Goal: Task Accomplishment & Management: Complete application form

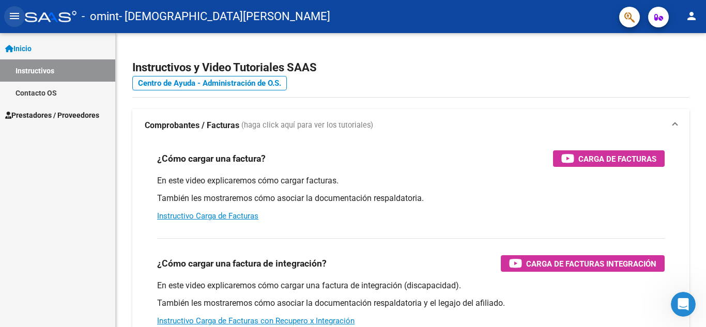
click at [16, 13] on mat-icon "menu" at bounding box center [14, 16] width 12 height 12
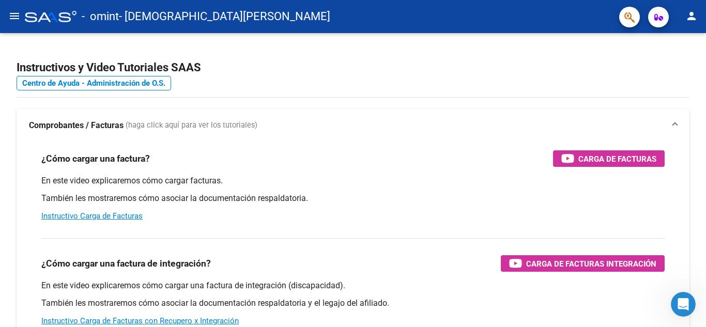
click at [16, 13] on mat-icon "menu" at bounding box center [14, 16] width 12 height 12
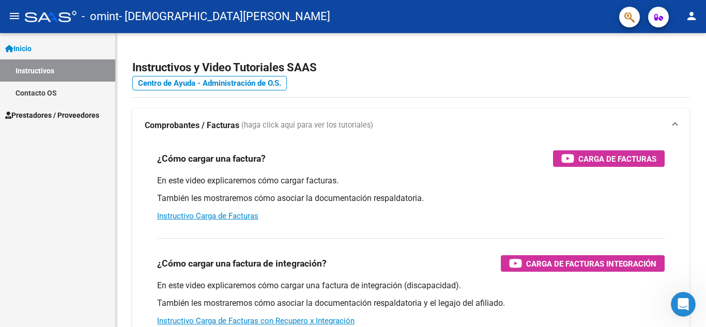
click at [40, 201] on div "Inicio Instructivos Contacto OS Prestadores / Proveedores Facturas - Listado/Ca…" at bounding box center [57, 180] width 115 height 294
click at [61, 119] on span "Prestadores / Proveedores" at bounding box center [52, 115] width 94 height 11
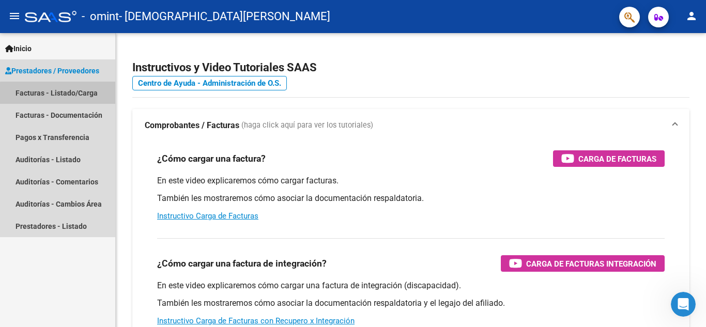
click at [75, 100] on link "Facturas - Listado/Carga" at bounding box center [57, 93] width 115 height 22
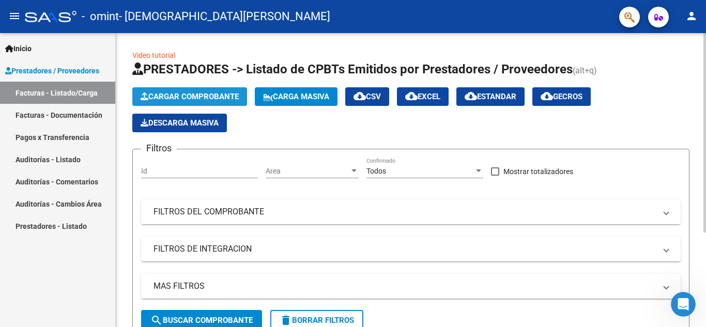
click at [191, 100] on span "Cargar Comprobante" at bounding box center [190, 96] width 98 height 9
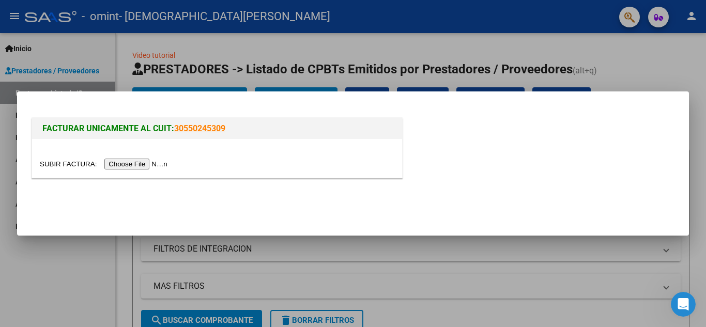
click at [161, 160] on input "file" at bounding box center [105, 164] width 131 height 11
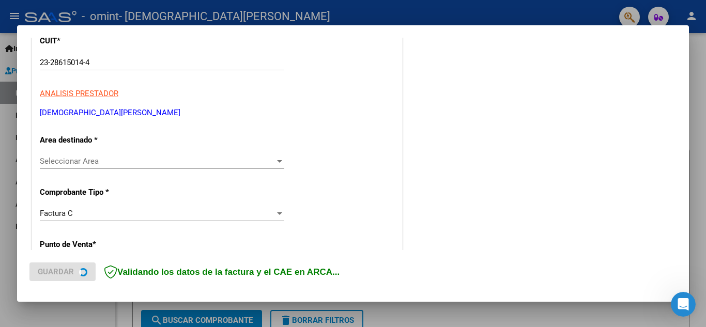
scroll to position [155, 0]
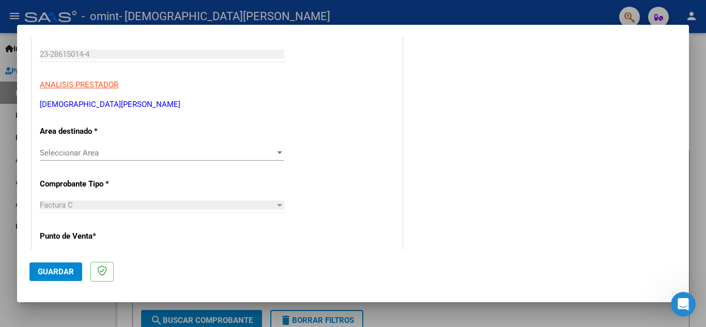
click at [165, 149] on span "Seleccionar Area" at bounding box center [157, 152] width 235 height 9
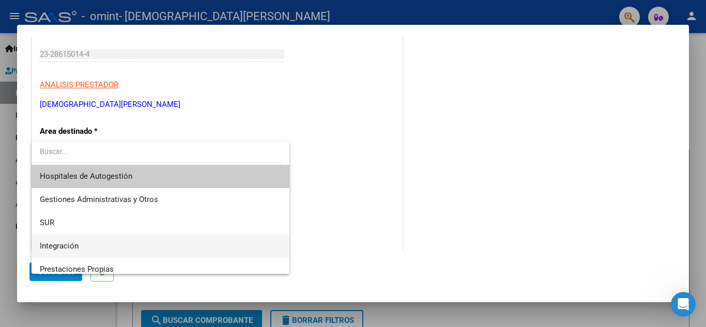
click at [115, 240] on span "Integración" at bounding box center [160, 246] width 241 height 23
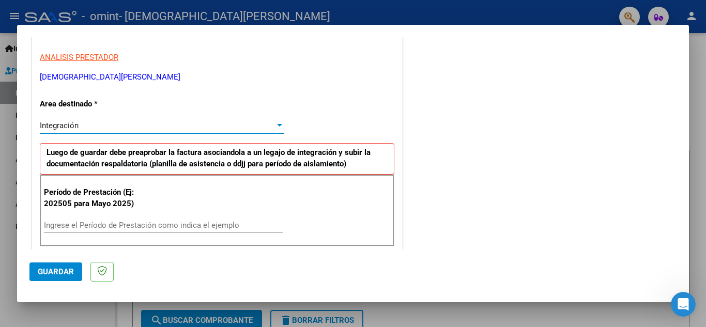
scroll to position [207, 0]
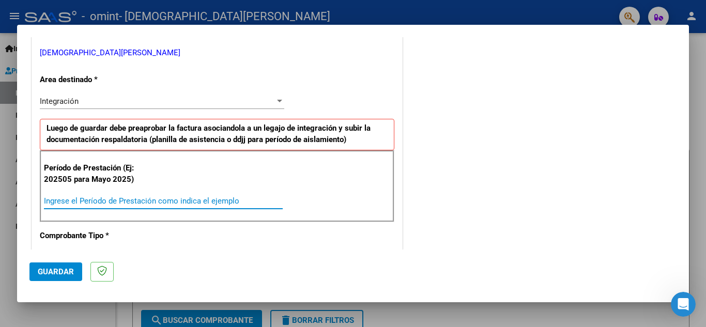
click at [120, 198] on input "Ingrese el Período de Prestación como indica el ejemplo" at bounding box center [163, 200] width 239 height 9
type input "202508"
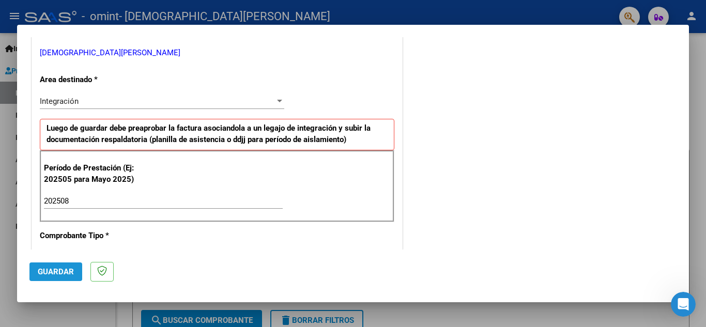
click at [66, 272] on span "Guardar" at bounding box center [56, 271] width 36 height 9
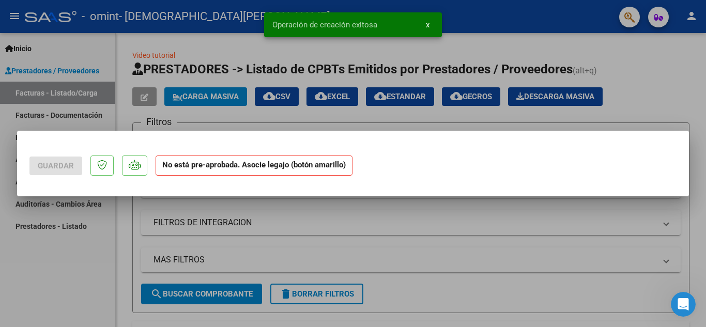
scroll to position [0, 0]
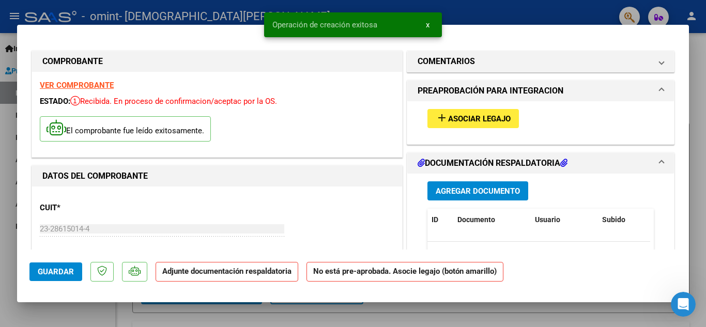
click at [461, 120] on span "Asociar Legajo" at bounding box center [479, 118] width 63 height 9
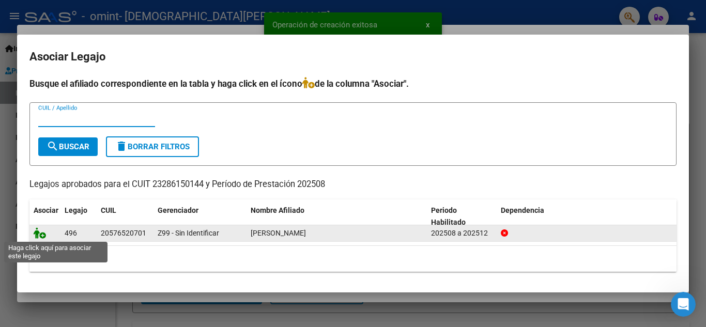
click at [40, 231] on icon at bounding box center [40, 233] width 12 height 11
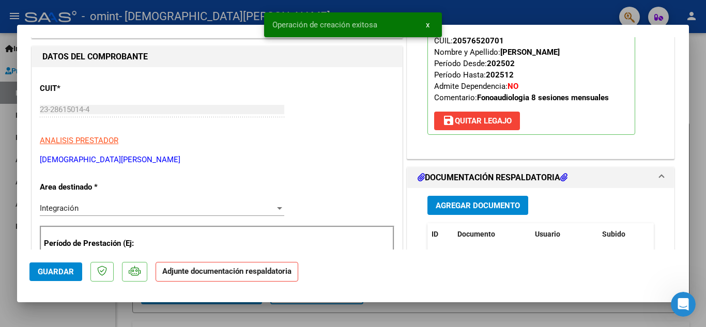
scroll to position [155, 0]
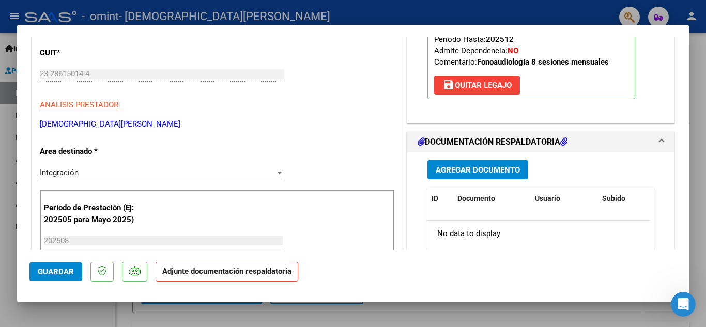
click at [478, 165] on span "Agregar Documento" at bounding box center [478, 169] width 84 height 9
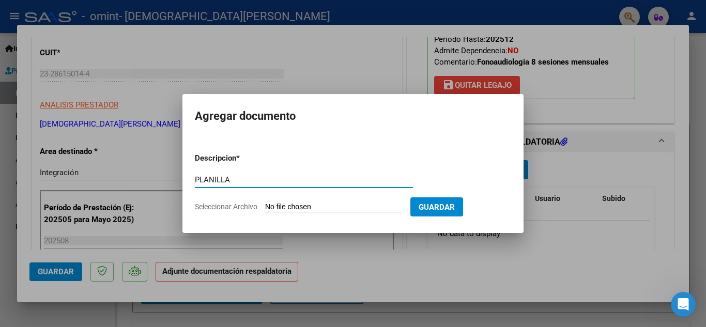
type input "PLANILLA"
click at [365, 208] on input "Seleccionar Archivo" at bounding box center [333, 208] width 137 height 10
type input "C:\fakepath\Planilla Pedro thomassin agosto fono.pdf"
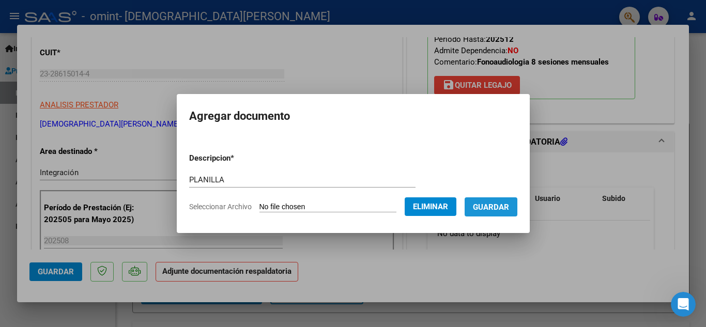
click at [509, 207] on span "Guardar" at bounding box center [491, 207] width 36 height 9
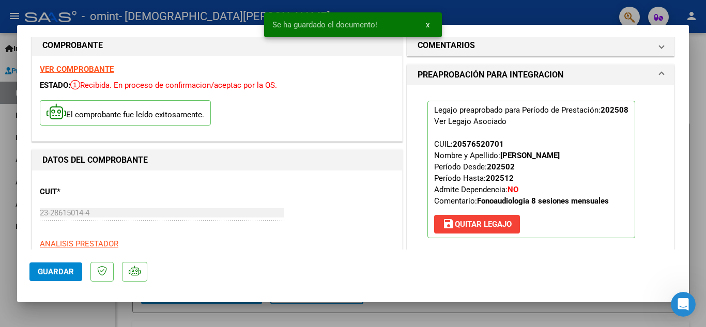
scroll to position [0, 0]
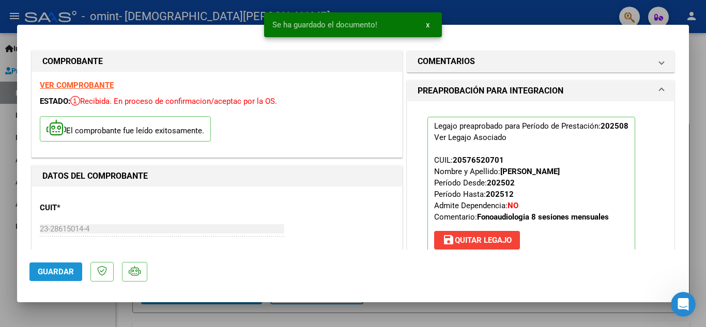
click at [60, 271] on span "Guardar" at bounding box center [56, 271] width 36 height 9
click at [9, 239] on div at bounding box center [353, 163] width 706 height 327
type input "$ 0,00"
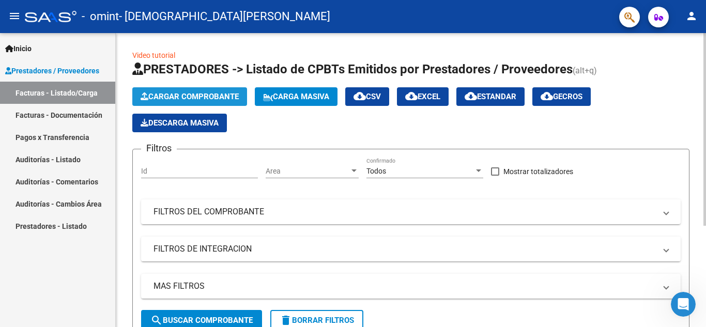
click at [192, 99] on span "Cargar Comprobante" at bounding box center [190, 96] width 98 height 9
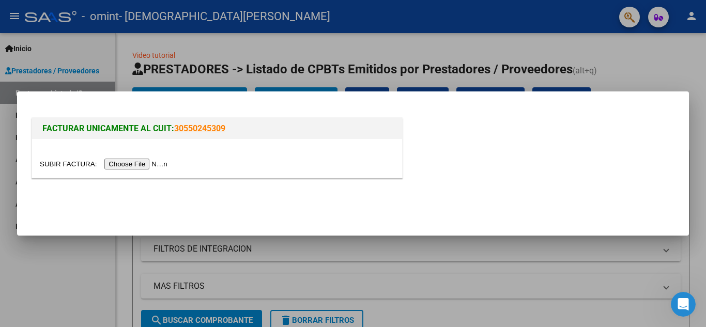
click at [170, 164] on input "file" at bounding box center [105, 164] width 131 height 11
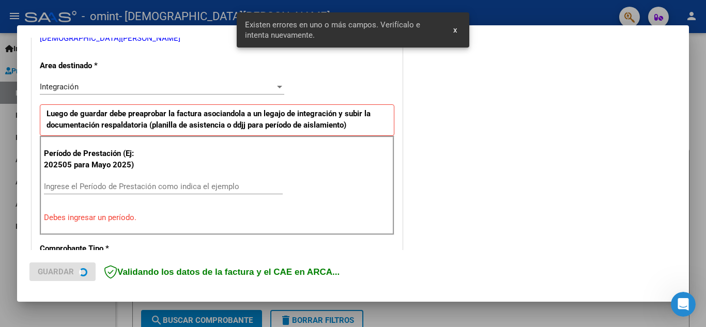
scroll to position [256, 0]
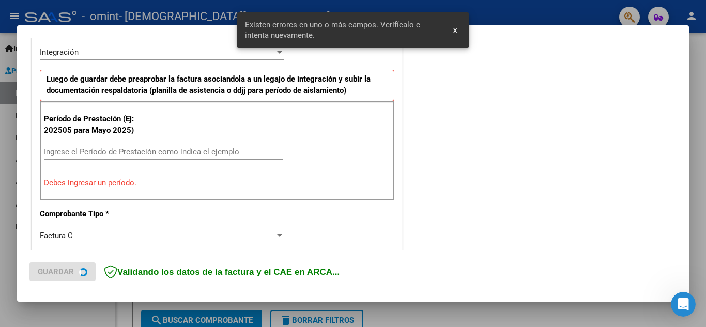
click at [159, 154] on input "Ingrese el Período de Prestación como indica el ejemplo" at bounding box center [163, 151] width 239 height 9
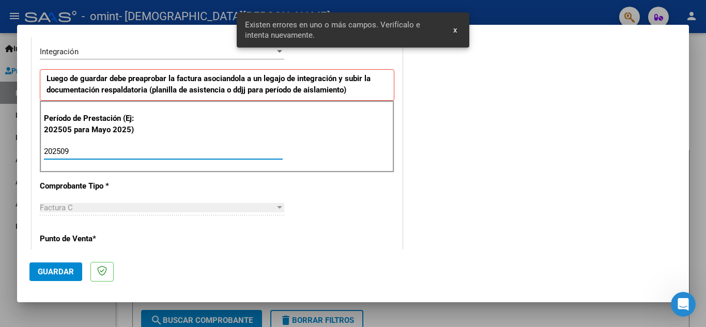
type input "202509"
click at [53, 268] on span "Guardar" at bounding box center [56, 271] width 36 height 9
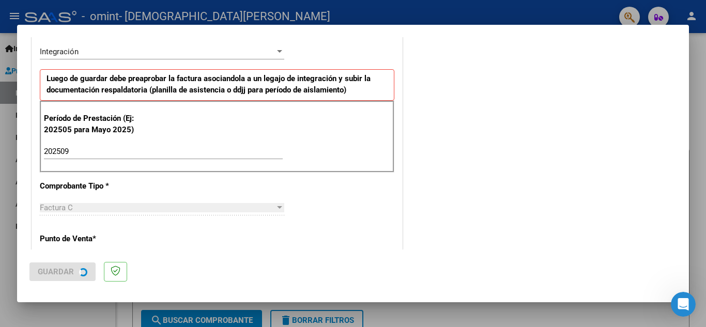
scroll to position [0, 0]
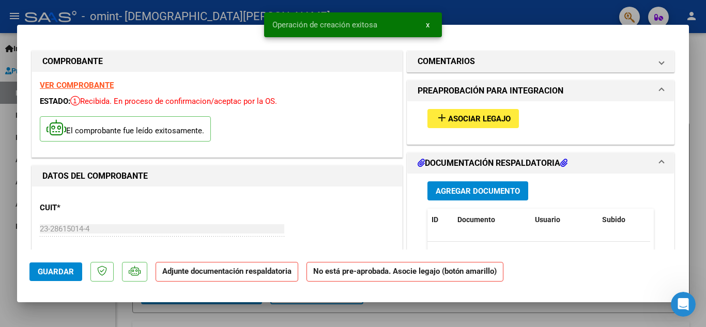
click at [445, 106] on div "add Asociar Legajo" at bounding box center [541, 118] width 242 height 35
click at [445, 112] on button "add Asociar Legajo" at bounding box center [474, 118] width 92 height 19
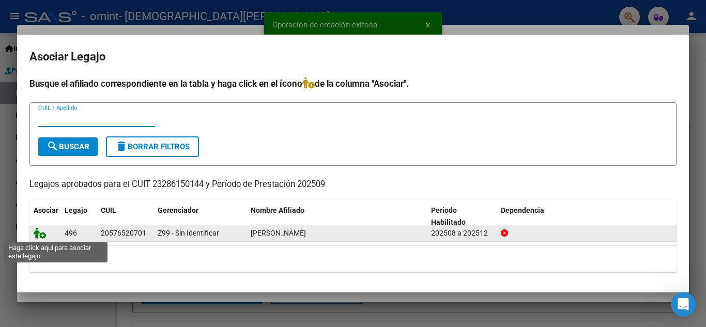
click at [42, 234] on icon at bounding box center [40, 233] width 12 height 11
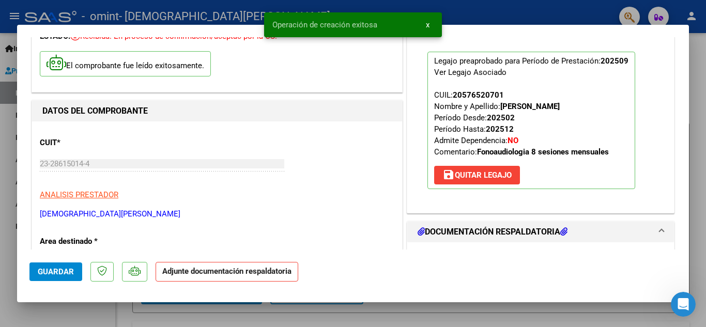
scroll to position [155, 0]
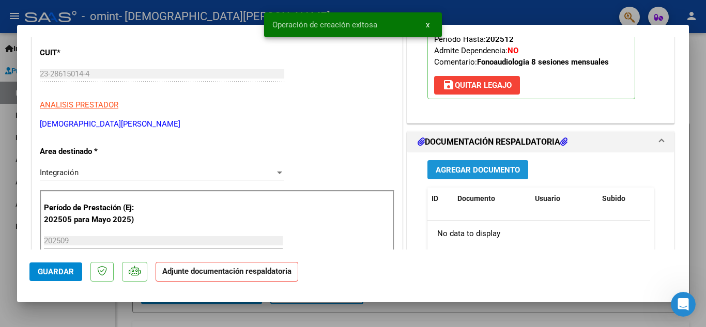
click at [506, 164] on button "Agregar Documento" at bounding box center [478, 169] width 101 height 19
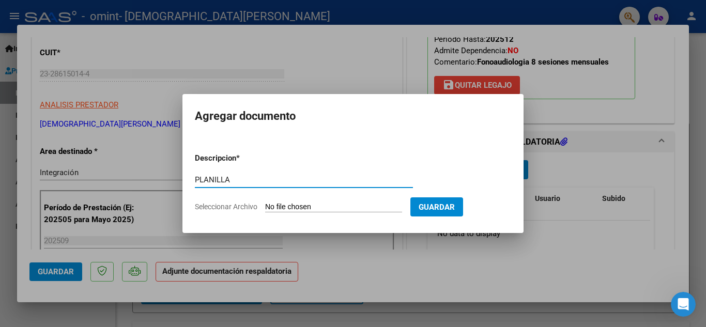
type input "PLANILLA"
click at [327, 209] on input "Seleccionar Archivo" at bounding box center [333, 208] width 137 height 10
type input "C:\fakepath\Planilla Pedro thomassin septiembre fono.pdf"
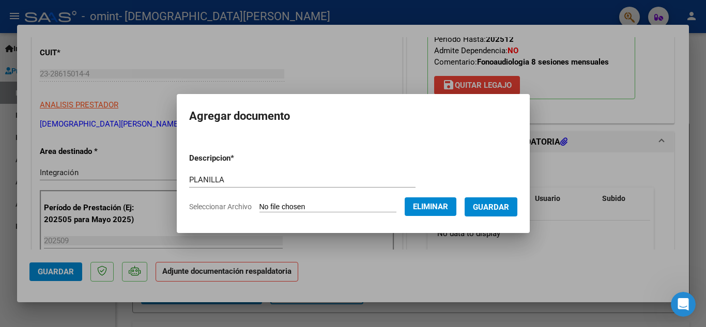
click at [509, 206] on span "Guardar" at bounding box center [491, 207] width 36 height 9
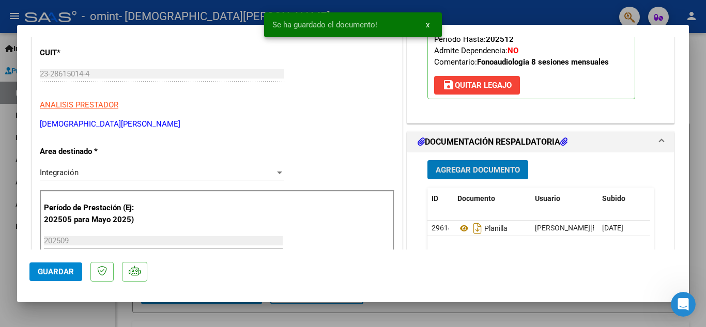
click at [49, 273] on span "Guardar" at bounding box center [56, 271] width 36 height 9
click at [0, 245] on div at bounding box center [353, 163] width 706 height 327
type input "$ 0,00"
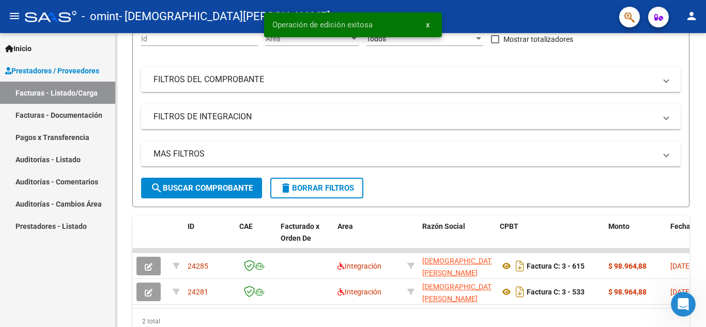
scroll to position [0, 0]
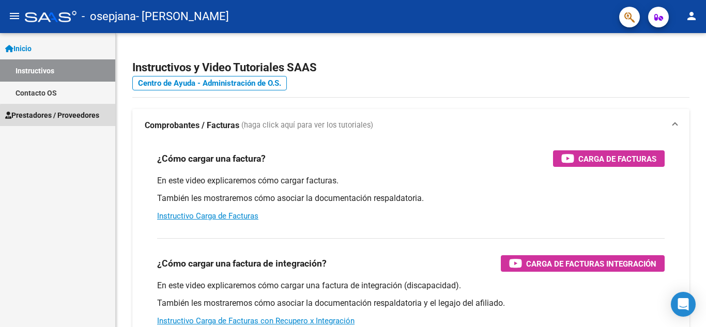
click at [65, 117] on span "Prestadores / Proveedores" at bounding box center [52, 115] width 94 height 11
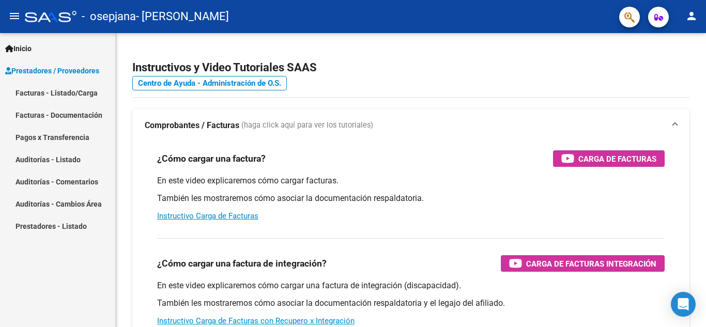
click at [78, 98] on link "Facturas - Listado/Carga" at bounding box center [57, 93] width 115 height 22
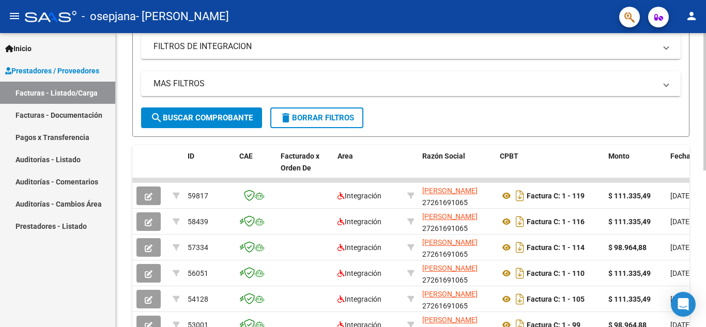
scroll to position [259, 0]
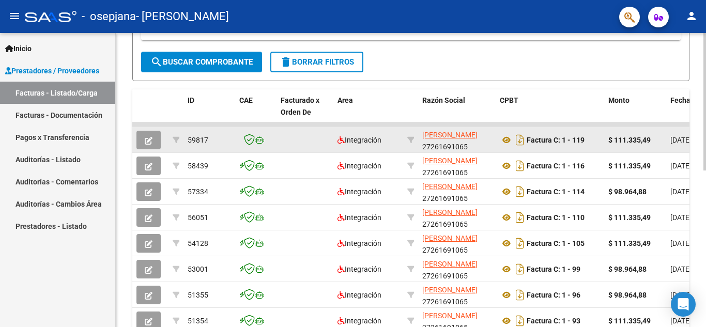
click at [147, 135] on span "button" at bounding box center [149, 139] width 8 height 9
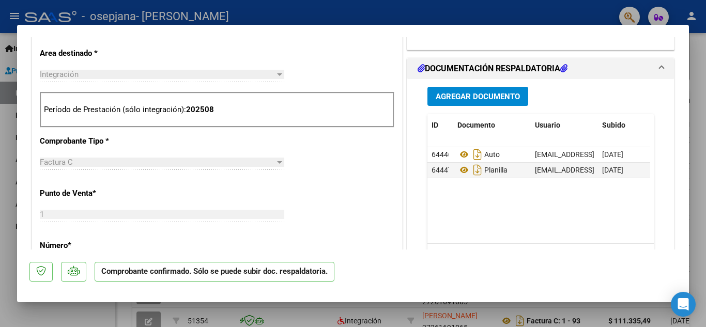
scroll to position [362, 0]
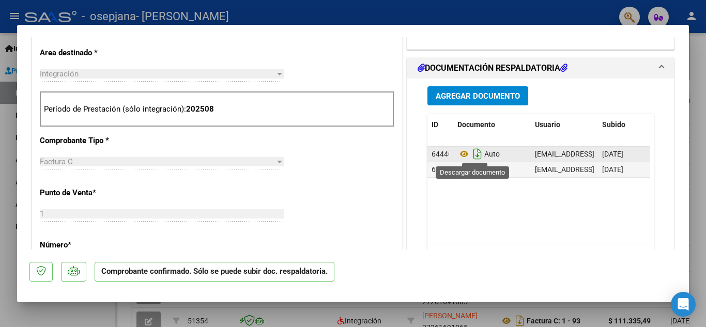
click at [475, 156] on icon "Descargar documento" at bounding box center [477, 154] width 13 height 17
click at [0, 259] on div at bounding box center [353, 163] width 706 height 327
type input "$ 0,00"
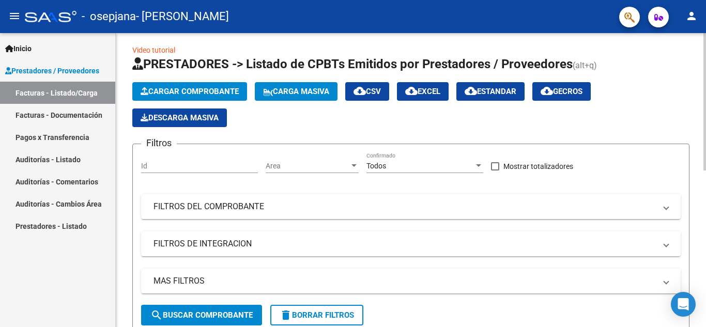
scroll to position [0, 0]
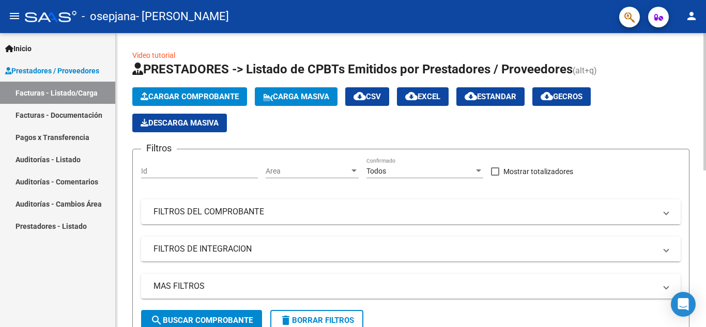
click at [192, 90] on button "Cargar Comprobante" at bounding box center [189, 96] width 115 height 19
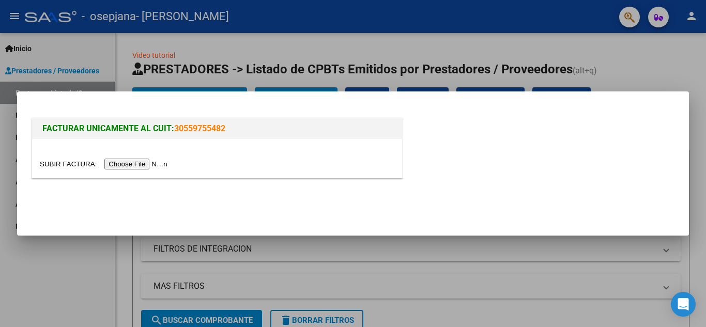
click at [157, 164] on input "file" at bounding box center [105, 164] width 131 height 11
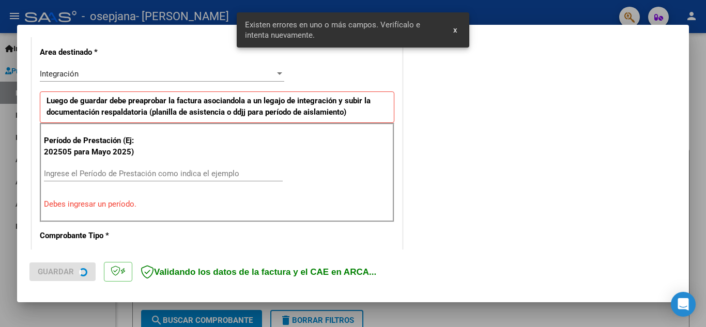
scroll to position [315, 0]
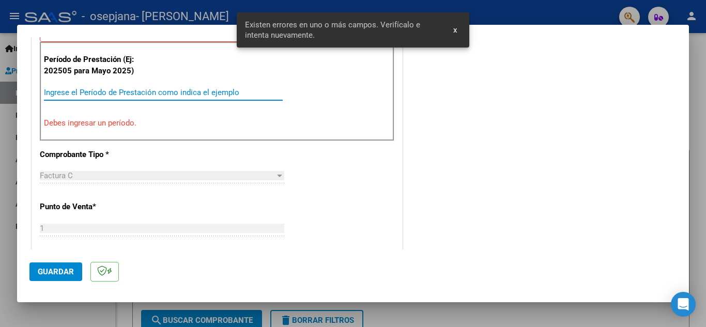
click at [195, 91] on input "Ingrese el Período de Prestación como indica el ejemplo" at bounding box center [163, 92] width 239 height 9
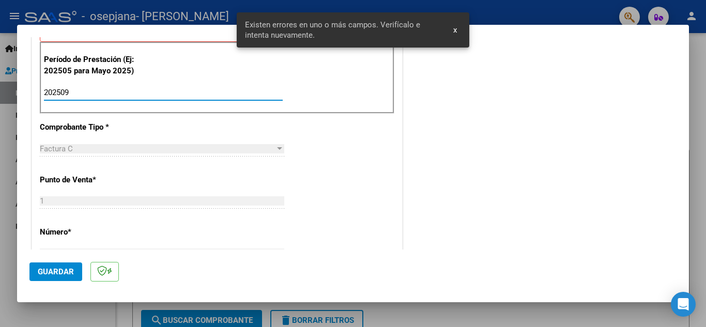
type input "202509"
click at [179, 175] on div "CUIT * 27-26169106-5 Ingresar CUIT ANALISIS PRESTADOR RODRIGUEZ ALEJANDRA GRACI…" at bounding box center [217, 240] width 370 height 778
click at [63, 266] on button "Guardar" at bounding box center [55, 272] width 53 height 19
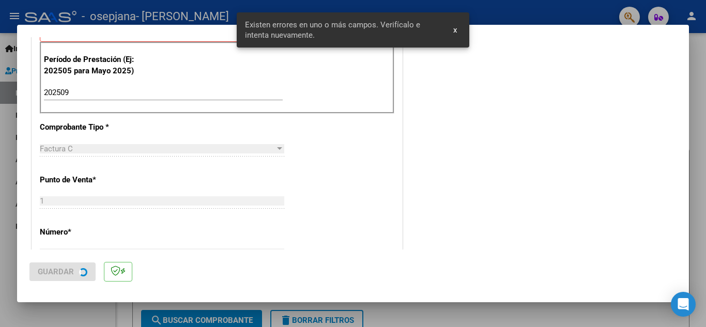
scroll to position [0, 0]
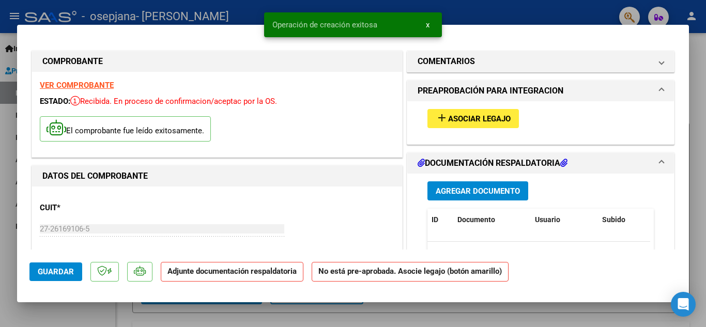
click at [465, 114] on span "add Asociar Legajo" at bounding box center [473, 118] width 75 height 9
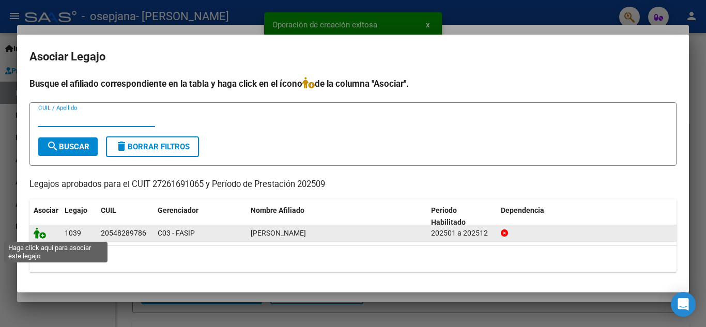
click at [40, 228] on icon at bounding box center [40, 233] width 12 height 11
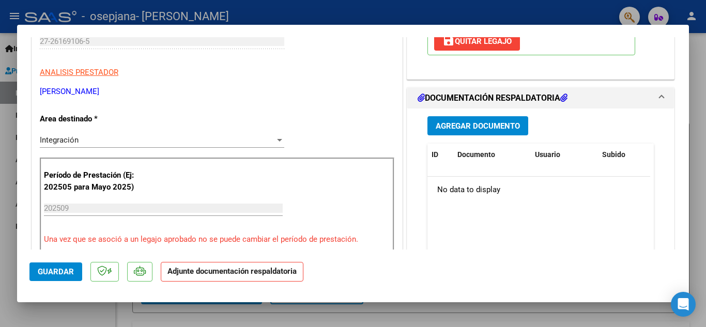
scroll to position [207, 0]
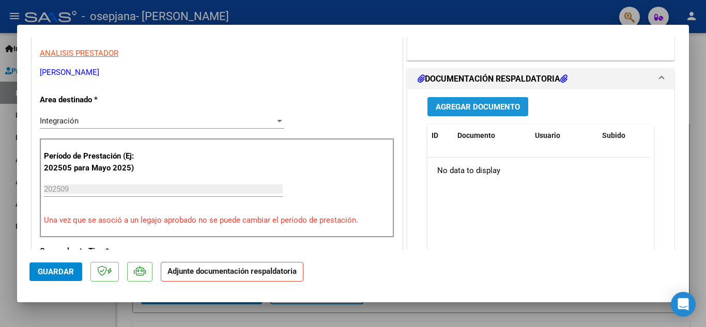
click at [491, 109] on span "Agregar Documento" at bounding box center [478, 106] width 84 height 9
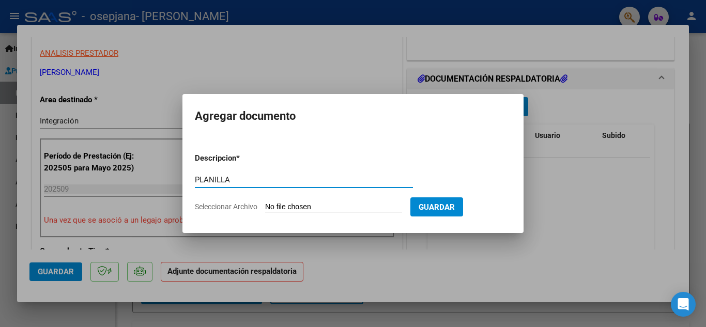
type input "PLANILLA"
click at [330, 206] on input "Seleccionar Archivo" at bounding box center [333, 208] width 137 height 10
type input "C:\fakepath\IMG_3781.jpg"
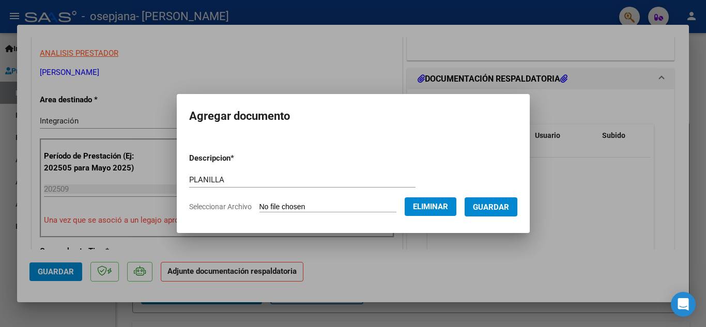
click at [503, 204] on span "Guardar" at bounding box center [491, 207] width 36 height 9
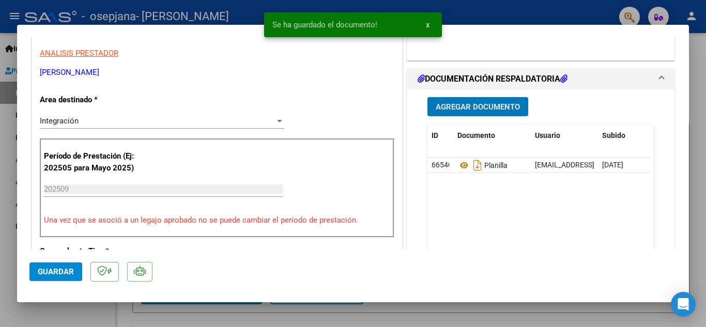
click at [462, 107] on span "Agregar Documento" at bounding box center [478, 106] width 84 height 9
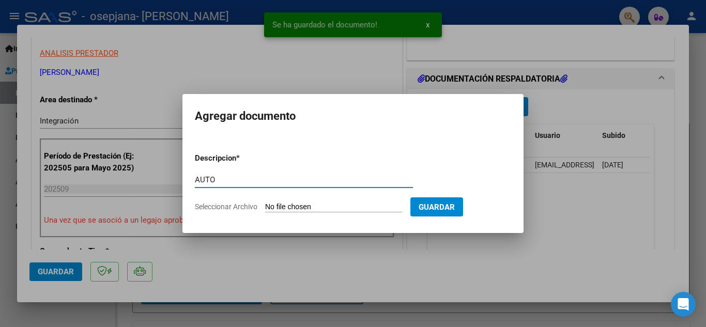
type input "AUTO"
click at [332, 205] on input "Seleccionar Archivo" at bounding box center [333, 208] width 137 height 10
type input "C:\fakepath\27261691065-FACTURA_C-1-119-ANEXO-AUTO.png"
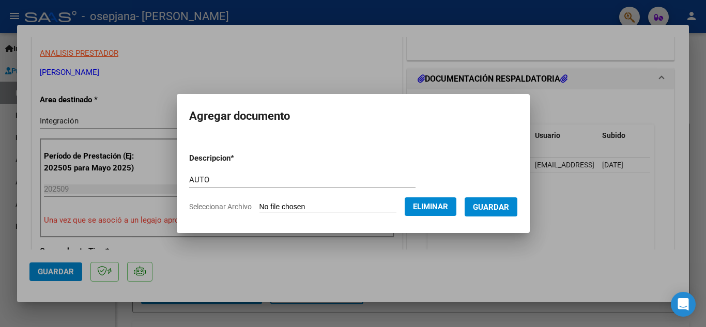
click at [503, 207] on span "Guardar" at bounding box center [491, 207] width 36 height 9
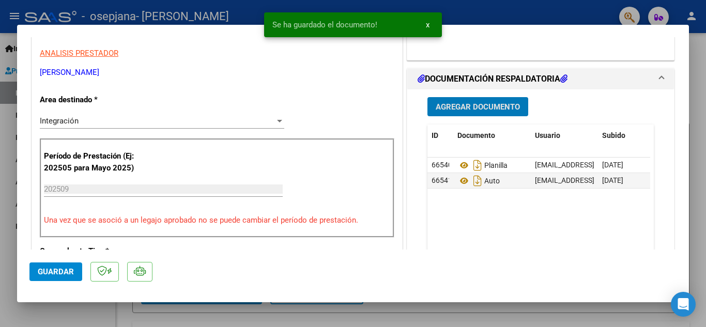
click at [63, 272] on span "Guardar" at bounding box center [56, 271] width 36 height 9
click at [0, 237] on div at bounding box center [353, 163] width 706 height 327
type input "$ 0,00"
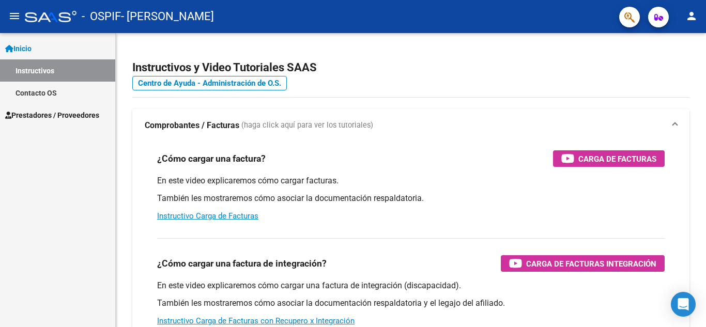
click at [72, 112] on span "Prestadores / Proveedores" at bounding box center [52, 115] width 94 height 11
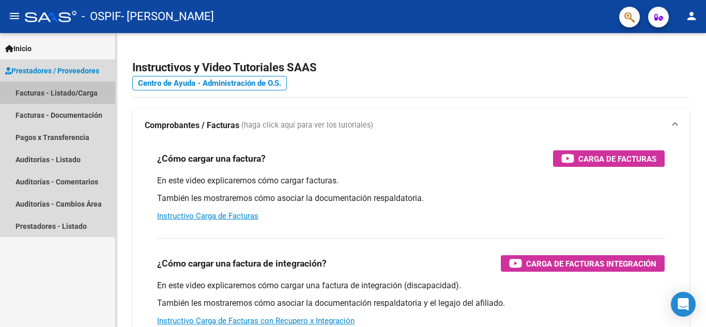
click at [85, 95] on link "Facturas - Listado/Carga" at bounding box center [57, 93] width 115 height 22
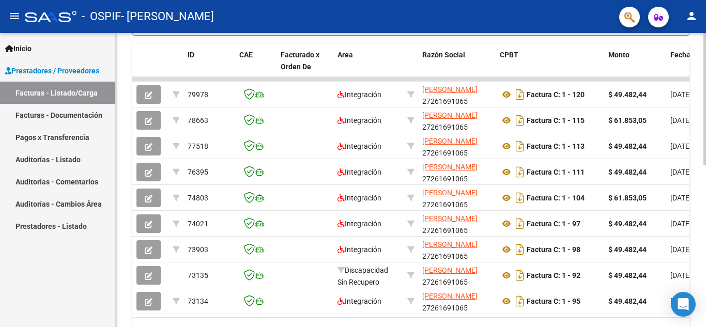
scroll to position [310, 0]
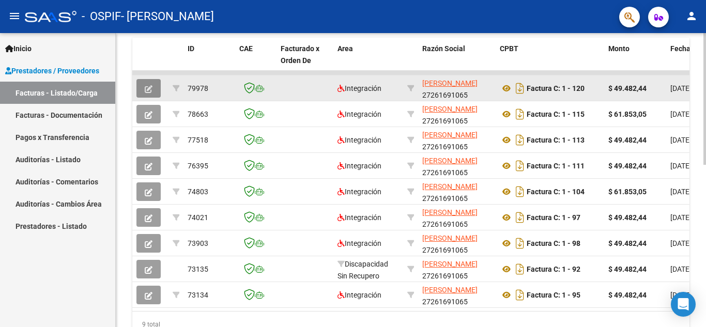
click at [155, 92] on button "button" at bounding box center [149, 88] width 24 height 19
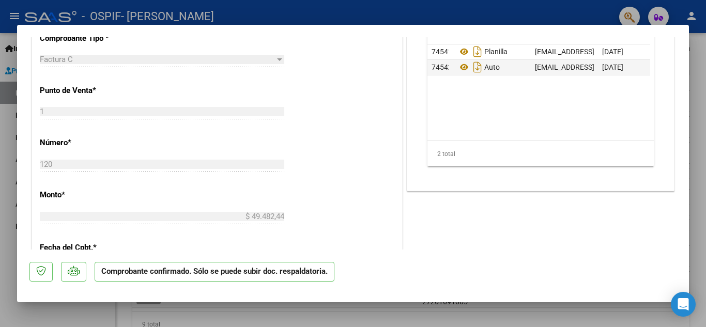
scroll to position [465, 0]
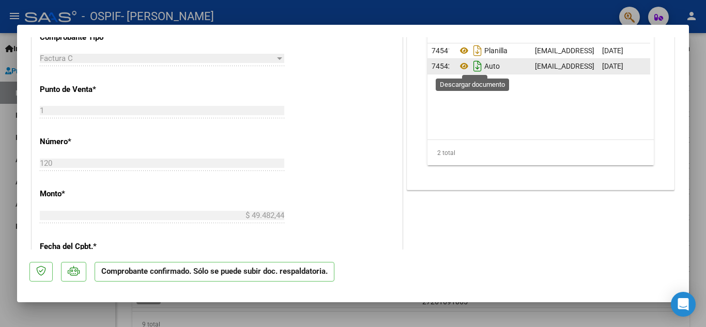
click at [472, 68] on icon "Descargar documento" at bounding box center [477, 66] width 13 height 17
click at [0, 186] on div at bounding box center [353, 163] width 706 height 327
type input "$ 0,00"
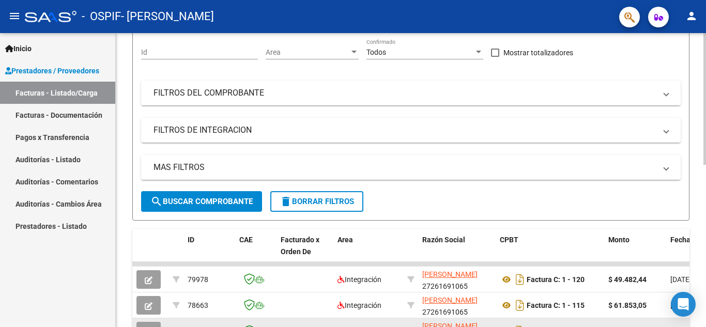
scroll to position [0, 0]
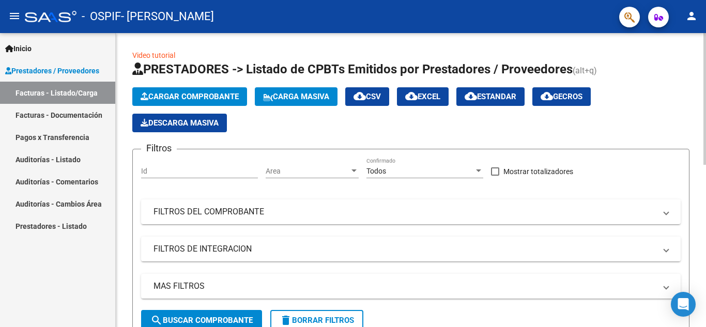
click at [208, 94] on span "Cargar Comprobante" at bounding box center [190, 96] width 98 height 9
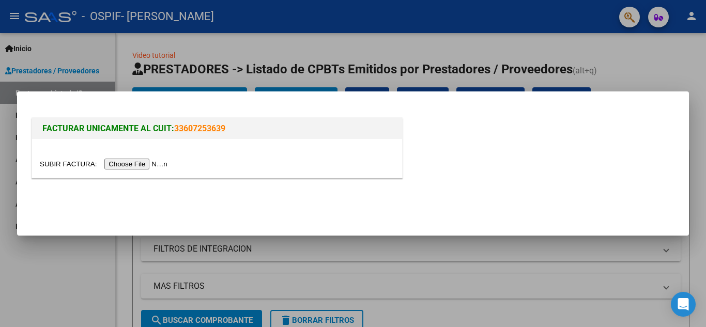
click at [162, 159] on input "file" at bounding box center [105, 164] width 131 height 11
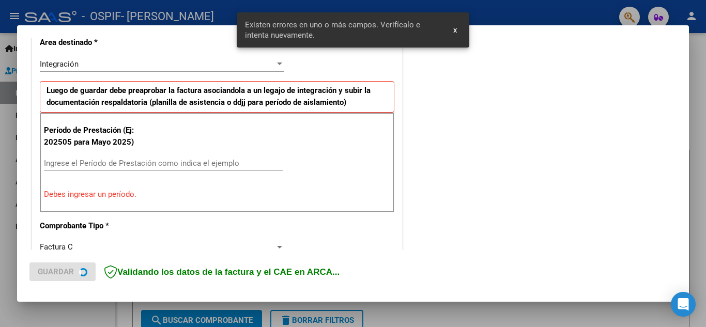
scroll to position [234, 0]
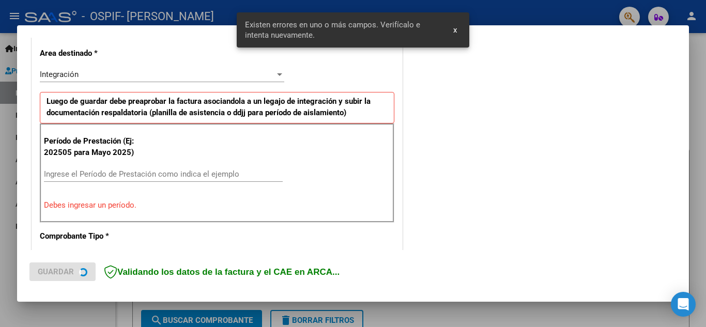
click at [133, 170] on input "Ingrese el Período de Prestación como indica el ejemplo" at bounding box center [163, 174] width 239 height 9
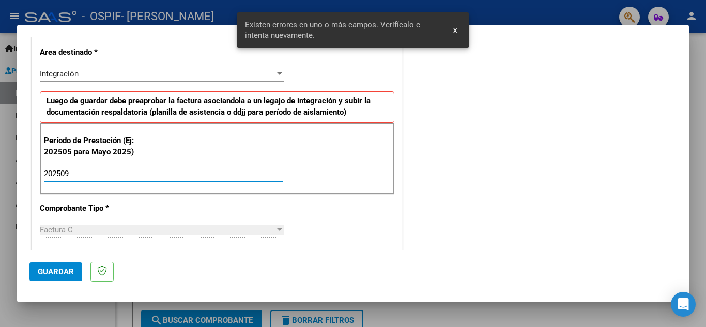
type input "202509"
click at [54, 272] on span "Guardar" at bounding box center [56, 271] width 36 height 9
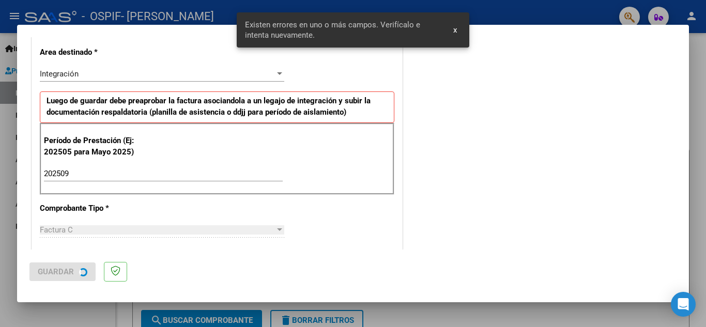
scroll to position [0, 0]
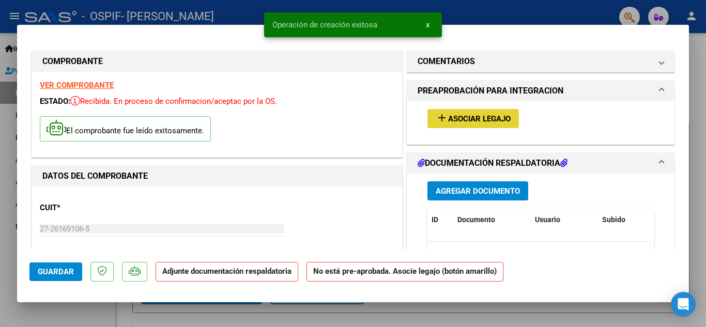
click at [441, 124] on mat-icon "add" at bounding box center [442, 118] width 12 height 12
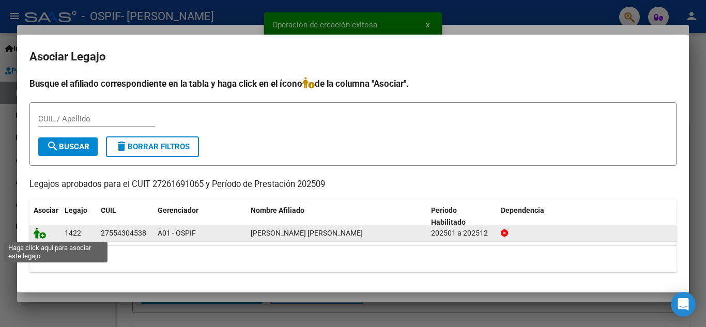
click at [40, 232] on icon at bounding box center [40, 233] width 12 height 11
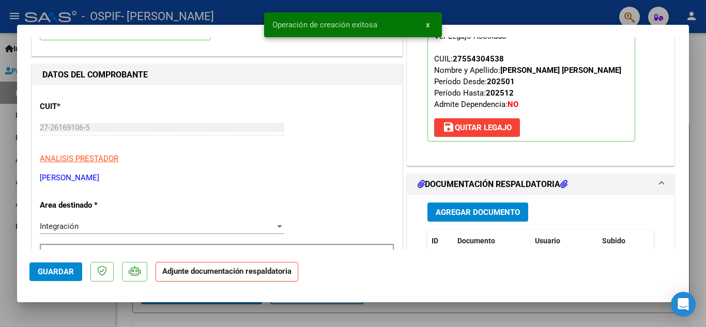
scroll to position [103, 0]
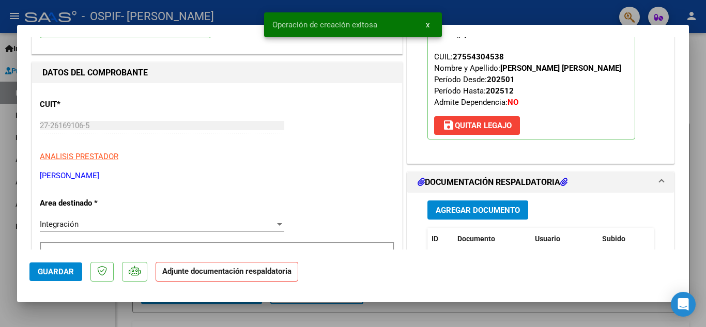
click at [474, 207] on span "Agregar Documento" at bounding box center [478, 210] width 84 height 9
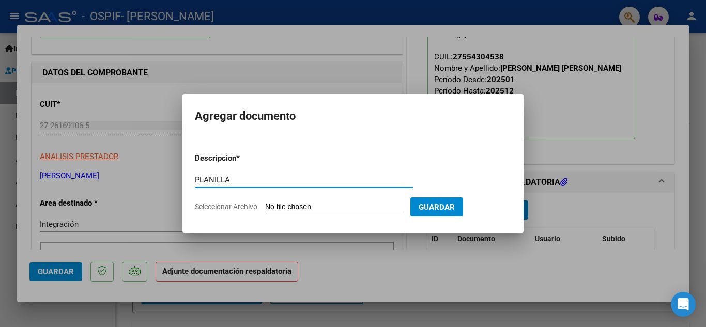
type input "PLANILLA"
click at [335, 201] on form "Descripcion * PLANILLA Escriba aquí una descripcion Seleccionar Archivo Guardar" at bounding box center [353, 182] width 316 height 75
click at [338, 212] on input "Seleccionar Archivo" at bounding box center [333, 208] width 137 height 10
type input "C:\fakepath\IMG_3780.jpg"
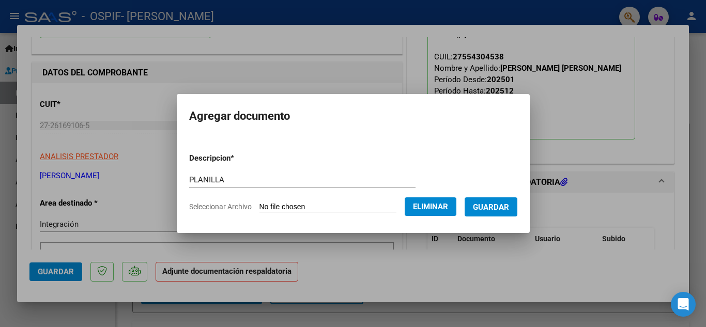
click at [502, 205] on span "Guardar" at bounding box center [491, 207] width 36 height 9
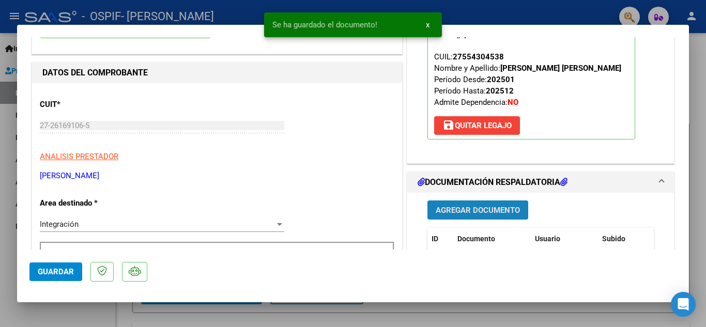
click at [488, 209] on span "Agregar Documento" at bounding box center [478, 210] width 84 height 9
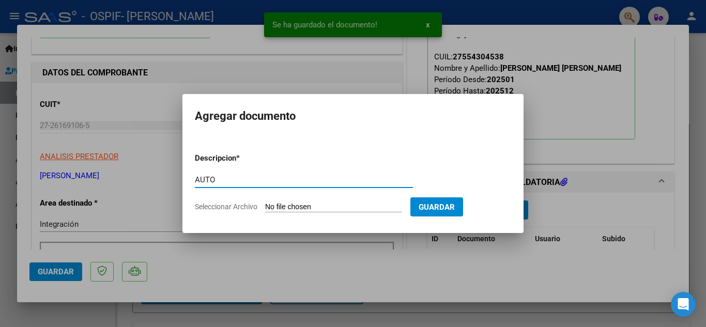
type input "AUTO"
click at [283, 211] on input "Seleccionar Archivo" at bounding box center [333, 208] width 137 height 10
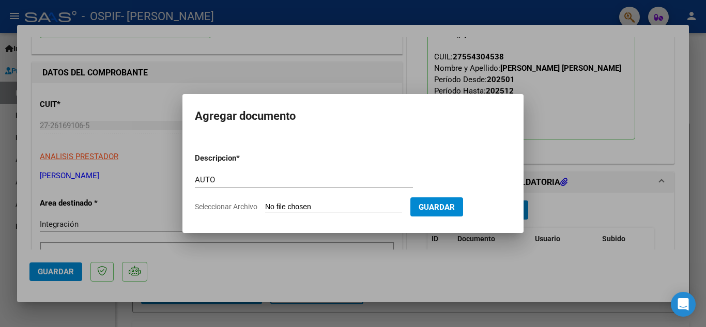
type input "C:\fakepath\27261691065-FACTURA_C-1-120-ANEXO-AUTO.png"
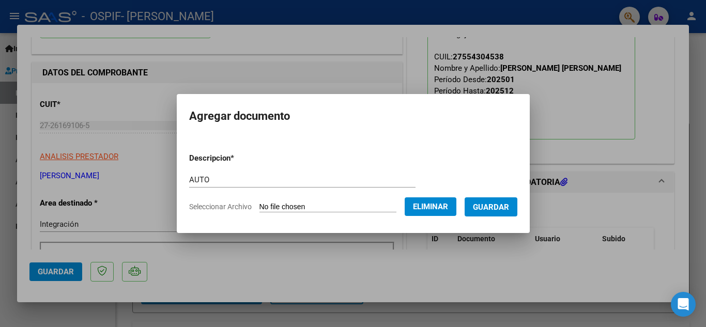
click at [509, 208] on span "Guardar" at bounding box center [491, 207] width 36 height 9
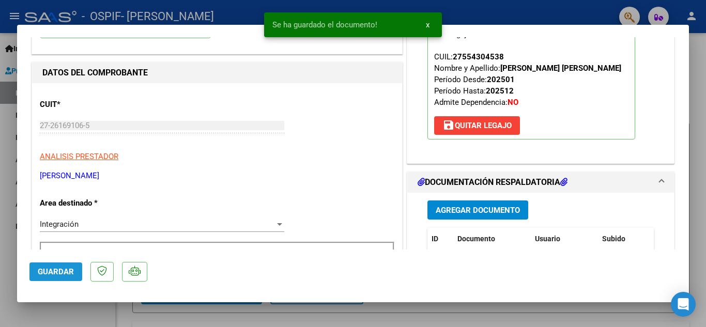
click at [51, 266] on button "Guardar" at bounding box center [55, 272] width 53 height 19
click at [0, 249] on div at bounding box center [353, 163] width 706 height 327
type input "$ 0,00"
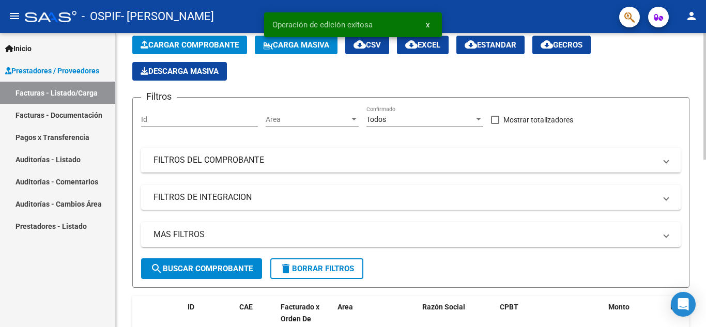
scroll to position [0, 0]
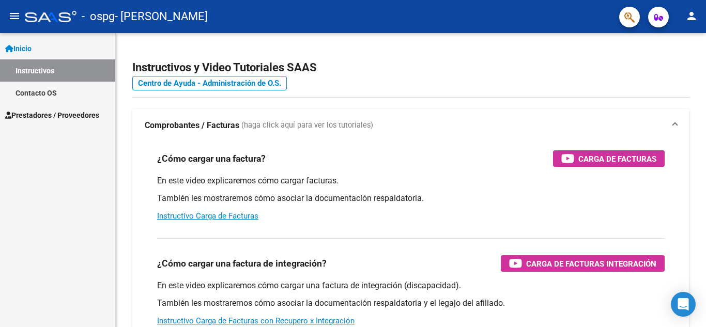
click at [73, 120] on span "Prestadores / Proveedores" at bounding box center [52, 115] width 94 height 11
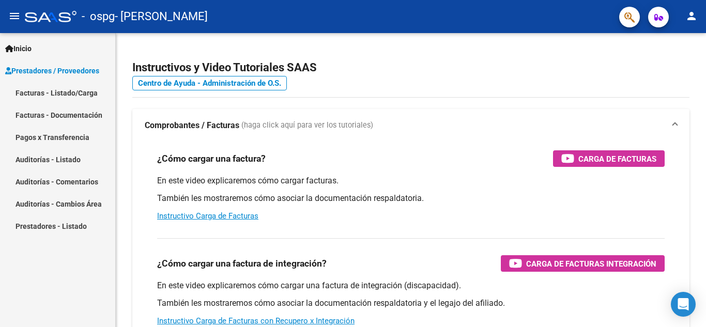
click at [95, 87] on link "Facturas - Listado/Carga" at bounding box center [57, 93] width 115 height 22
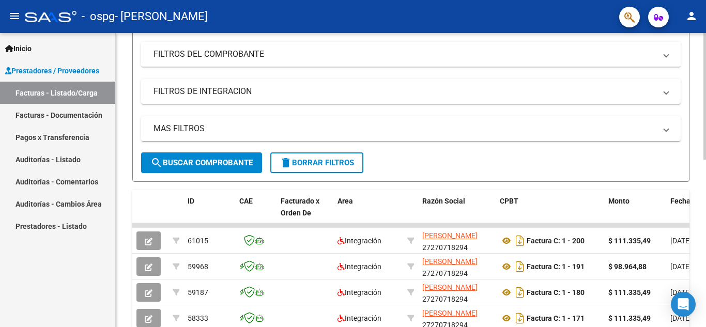
scroll to position [219, 0]
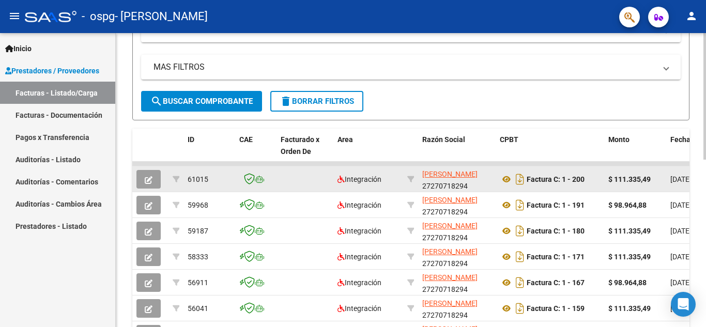
click at [147, 182] on icon "button" at bounding box center [149, 180] width 8 height 8
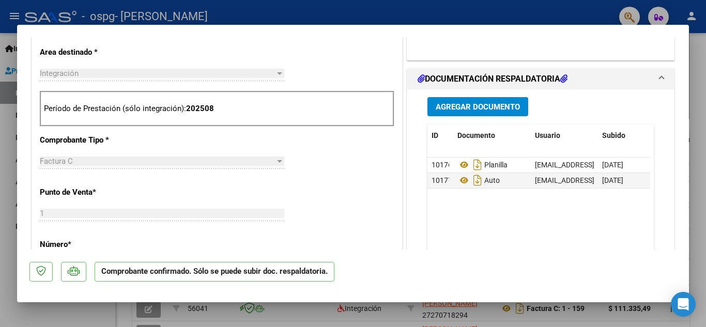
scroll to position [414, 0]
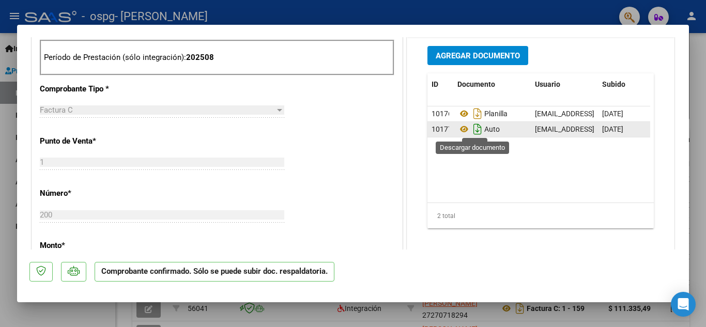
click at [471, 131] on icon "Descargar documento" at bounding box center [477, 129] width 13 height 17
click at [0, 205] on div at bounding box center [353, 163] width 706 height 327
type input "$ 0,00"
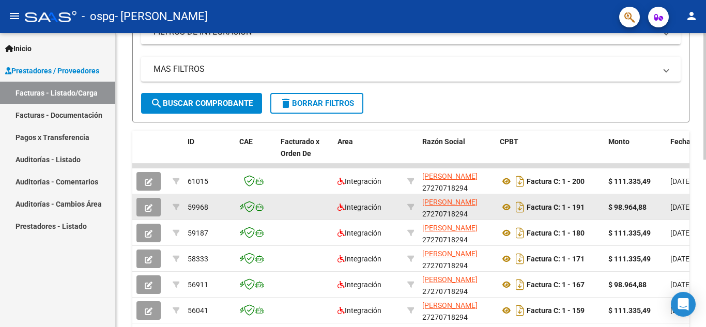
scroll to position [0, 0]
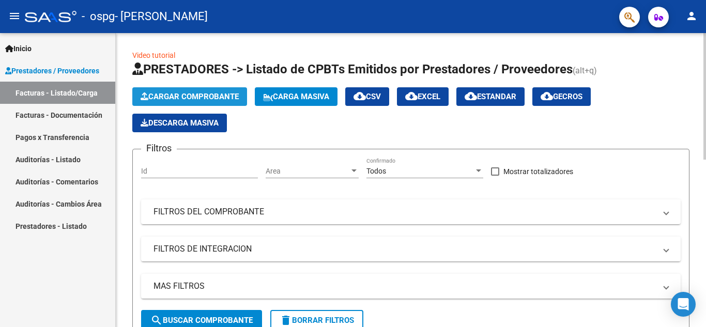
click at [192, 93] on span "Cargar Comprobante" at bounding box center [190, 96] width 98 height 9
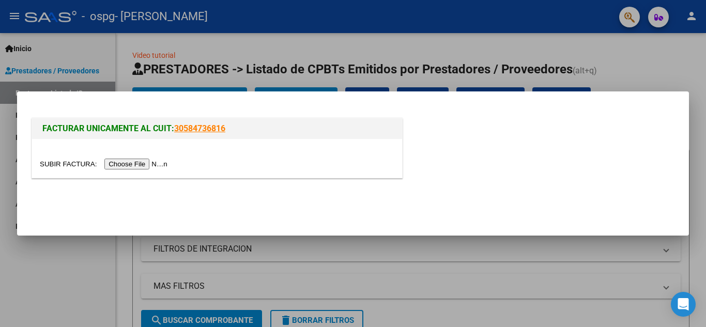
click at [147, 164] on input "file" at bounding box center [105, 164] width 131 height 11
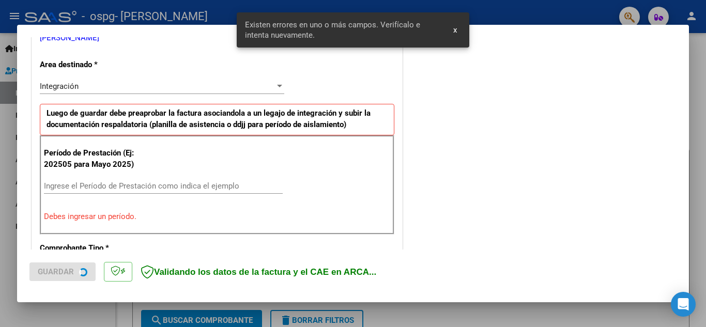
scroll to position [234, 0]
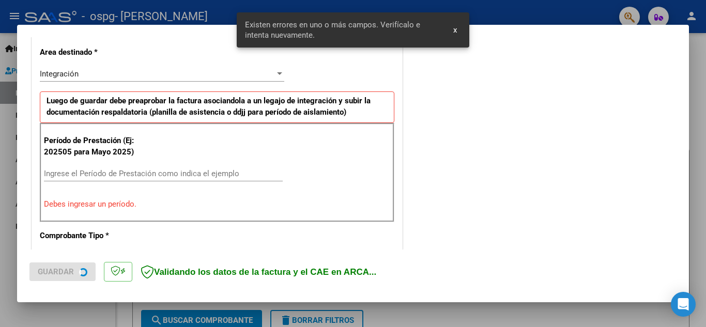
click at [190, 171] on input "Ingrese el Período de Prestación como indica el ejemplo" at bounding box center [163, 173] width 239 height 9
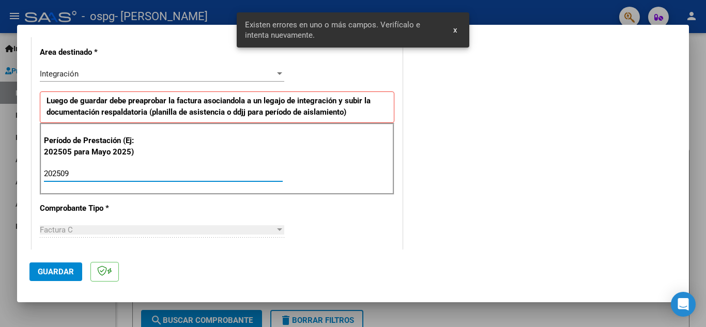
type input "202509"
click at [61, 271] on span "Guardar" at bounding box center [56, 271] width 36 height 9
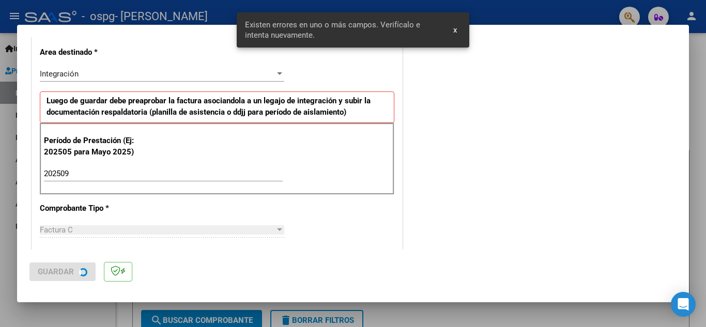
scroll to position [0, 0]
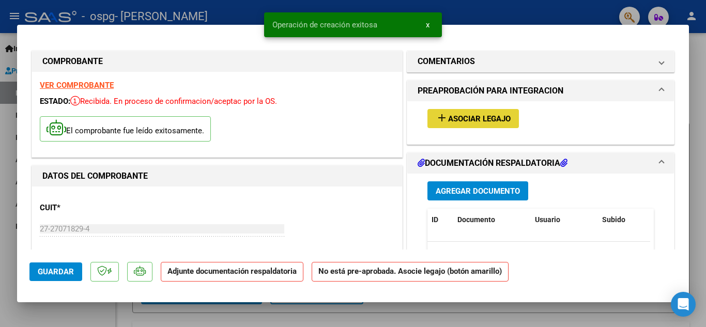
click at [490, 119] on span "Asociar Legajo" at bounding box center [479, 118] width 63 height 9
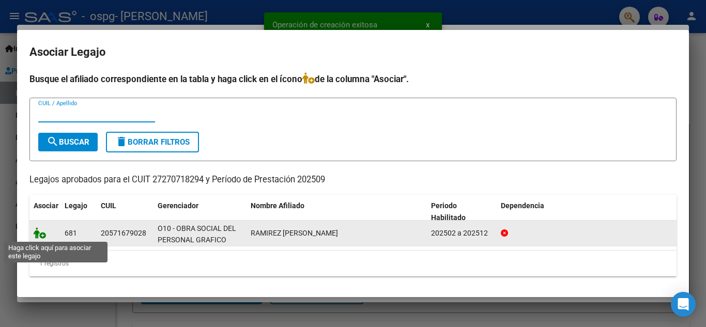
click at [38, 231] on icon at bounding box center [40, 233] width 12 height 11
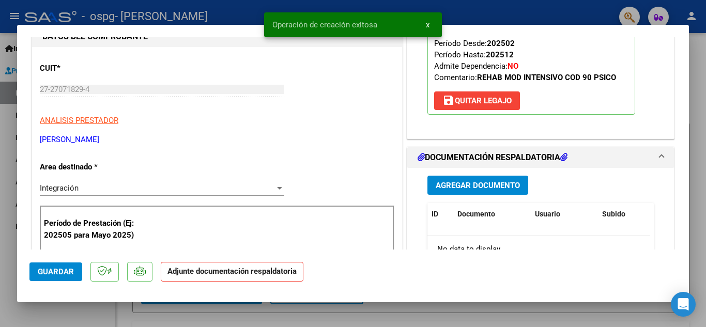
scroll to position [155, 0]
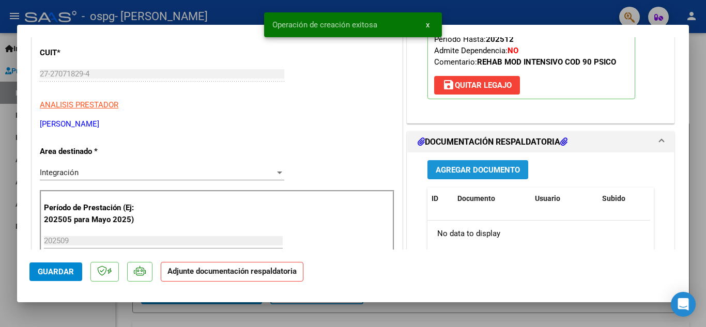
click at [488, 160] on button "Agregar Documento" at bounding box center [478, 169] width 101 height 19
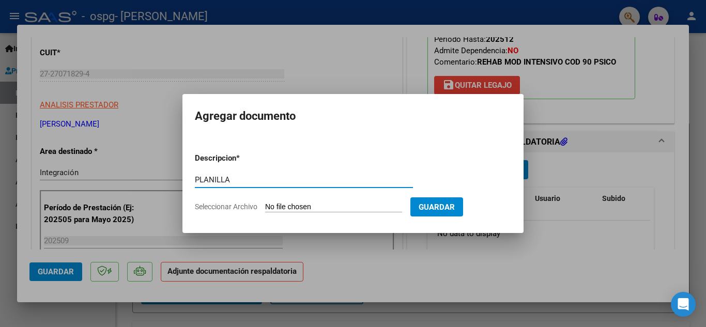
type input "PLANILLA"
click at [353, 197] on div "PLANILLA Escriba aquí una descripcion" at bounding box center [304, 184] width 218 height 25
click at [348, 206] on input "Seleccionar Archivo" at bounding box center [333, 208] width 137 height 10
type input "C:\fakepath\1759443332839.jpg"
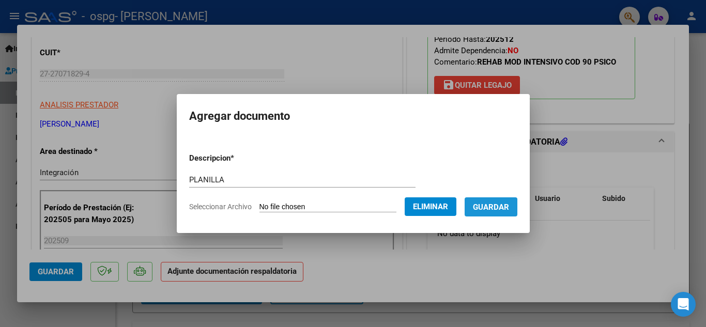
click at [497, 210] on span "Guardar" at bounding box center [491, 207] width 36 height 9
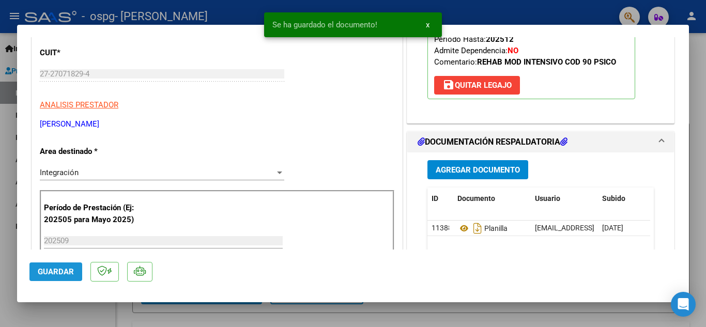
click at [66, 274] on span "Guardar" at bounding box center [56, 271] width 36 height 9
click at [0, 235] on div at bounding box center [353, 163] width 706 height 327
type input "$ 0,00"
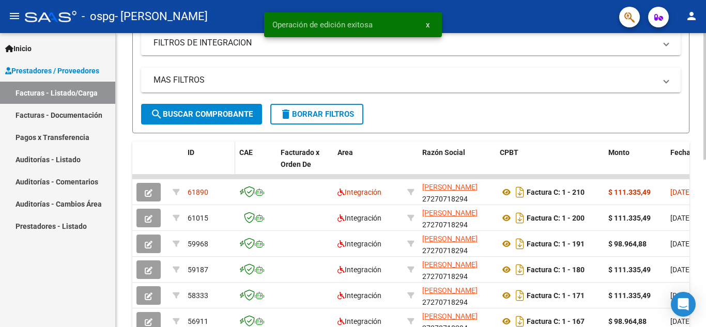
scroll to position [207, 0]
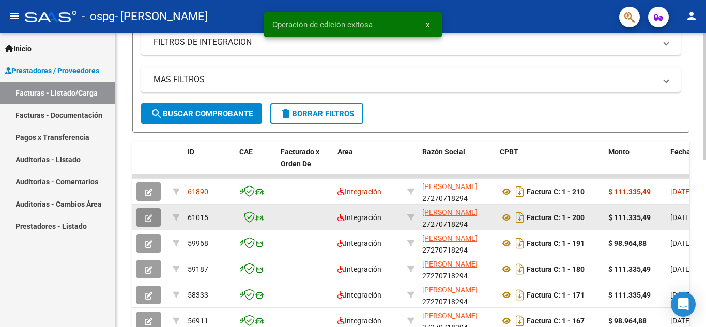
click at [145, 217] on icon "button" at bounding box center [149, 219] width 8 height 8
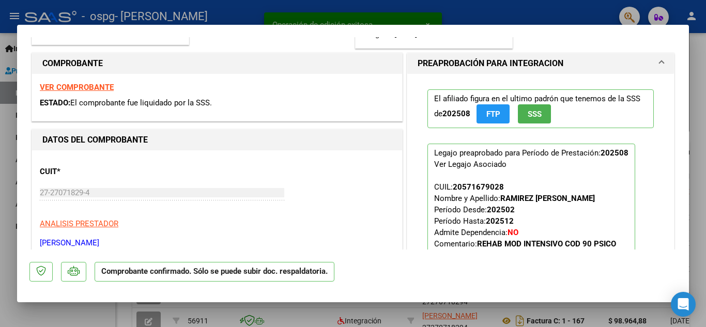
scroll to position [362, 0]
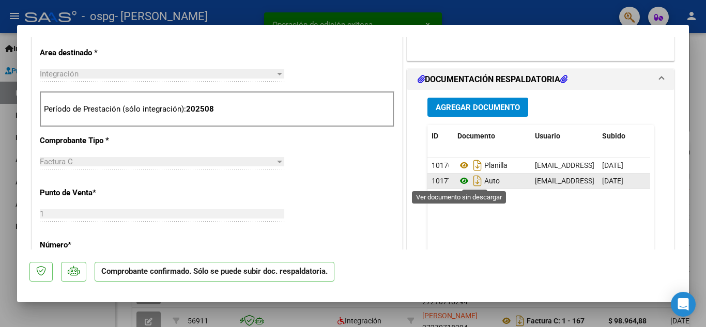
click at [461, 183] on icon at bounding box center [464, 181] width 13 height 12
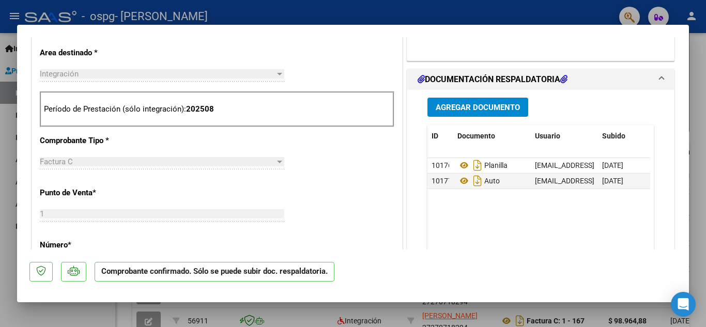
click at [0, 214] on div at bounding box center [353, 163] width 706 height 327
type input "$ 0,00"
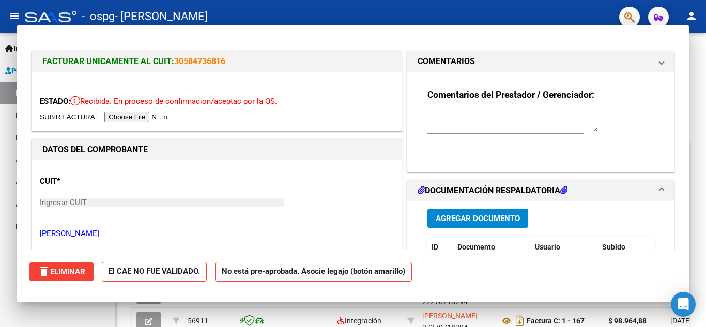
scroll to position [207, 0]
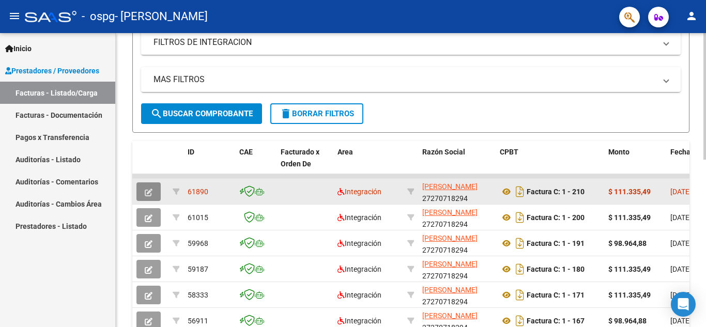
click at [158, 189] on button "button" at bounding box center [149, 192] width 24 height 19
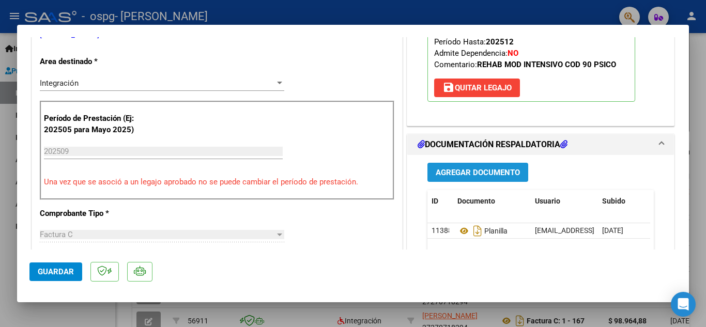
click at [475, 168] on span "Agregar Documento" at bounding box center [478, 172] width 84 height 9
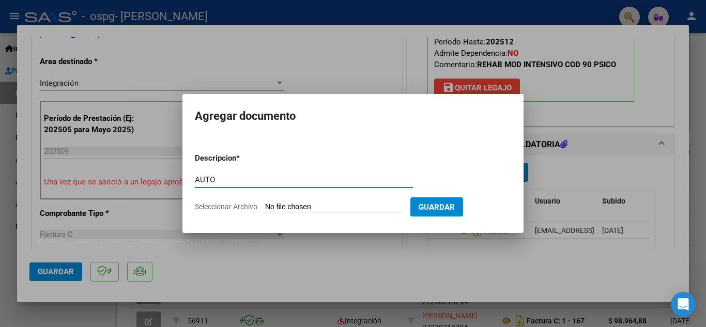
type input "AUTO"
click at [332, 203] on input "Seleccionar Archivo" at bounding box center [333, 208] width 137 height 10
type input "C:\fakepath\27270718294-1-200-doc-respaldatoria20250907-03-00-12-20250907-03-00…"
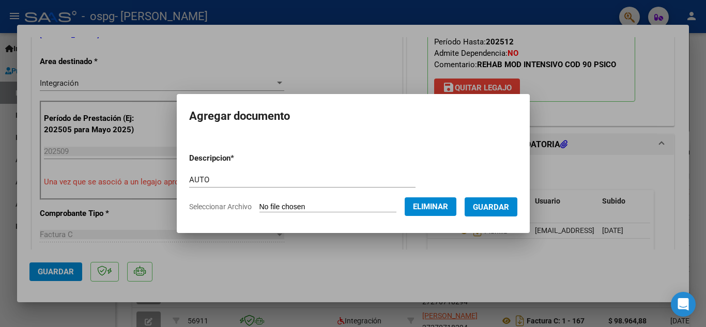
click at [499, 207] on span "Guardar" at bounding box center [491, 207] width 36 height 9
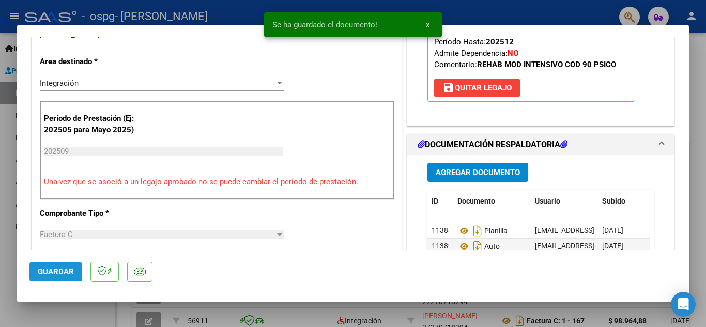
click at [38, 266] on button "Guardar" at bounding box center [55, 272] width 53 height 19
click at [5, 253] on div at bounding box center [353, 163] width 706 height 327
type input "$ 0,00"
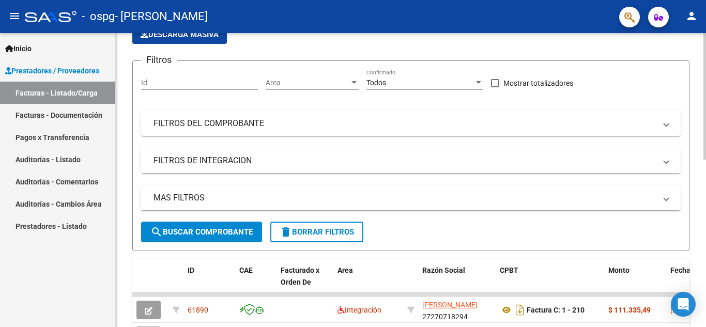
scroll to position [0, 0]
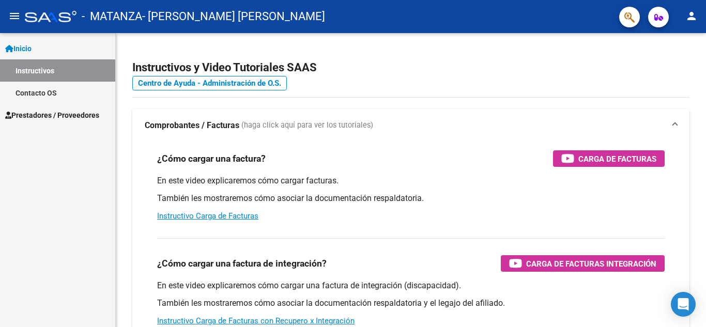
click at [46, 116] on span "Prestadores / Proveedores" at bounding box center [52, 115] width 94 height 11
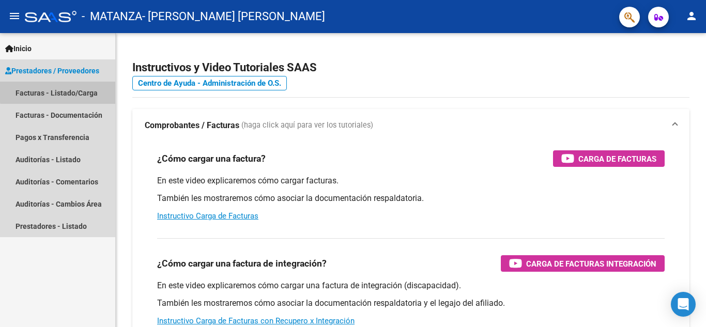
click at [73, 90] on link "Facturas - Listado/Carga" at bounding box center [57, 93] width 115 height 22
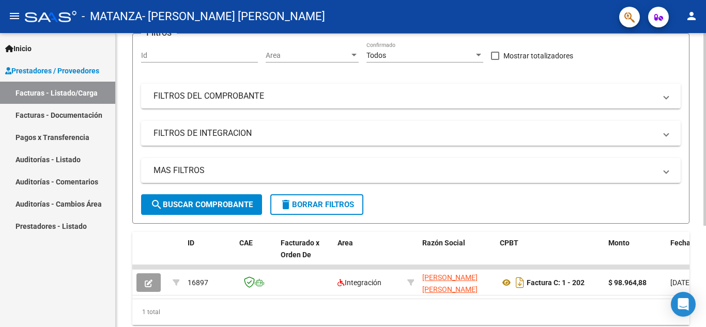
scroll to position [155, 0]
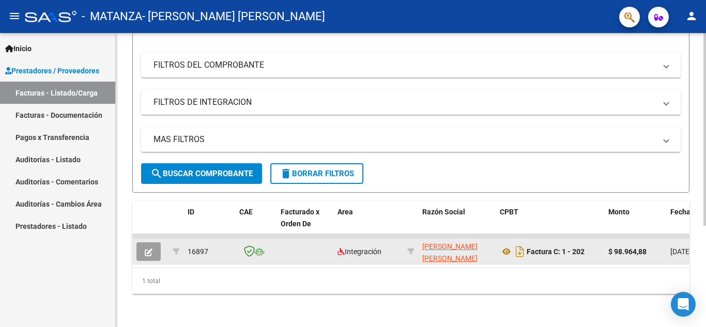
click at [145, 249] on icon "button" at bounding box center [149, 253] width 8 height 8
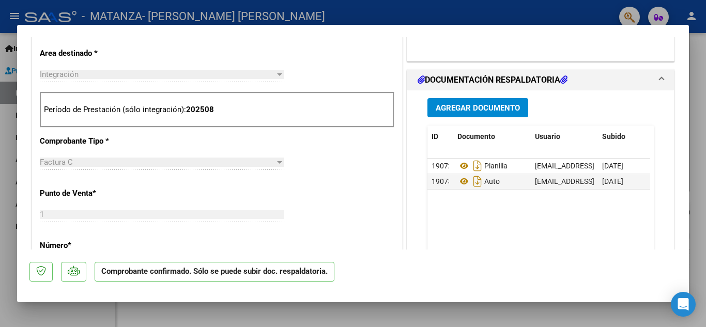
scroll to position [362, 0]
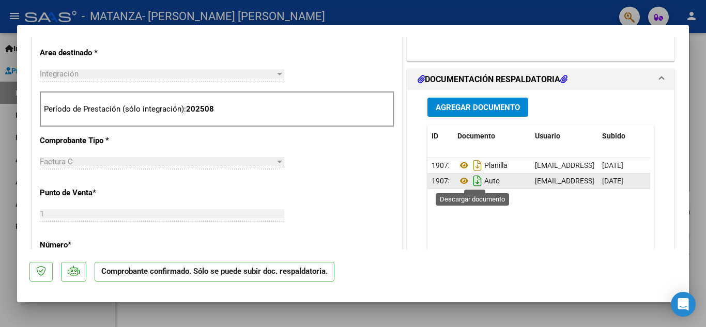
click at [471, 181] on icon "Descargar documento" at bounding box center [477, 181] width 13 height 17
click at [0, 260] on div at bounding box center [353, 163] width 706 height 327
type input "$ 0,00"
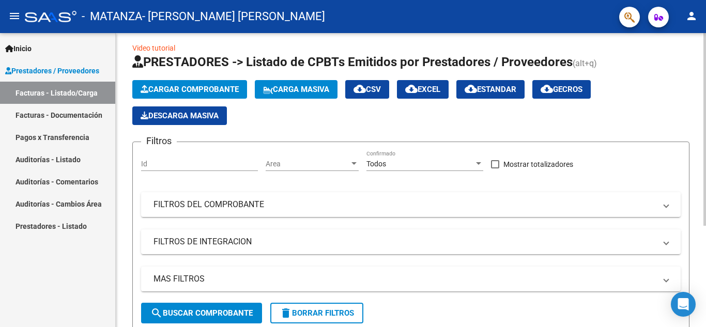
scroll to position [0, 0]
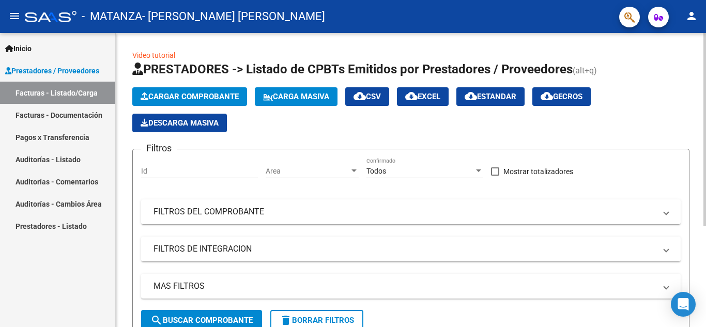
click at [173, 95] on span "Cargar Comprobante" at bounding box center [190, 96] width 98 height 9
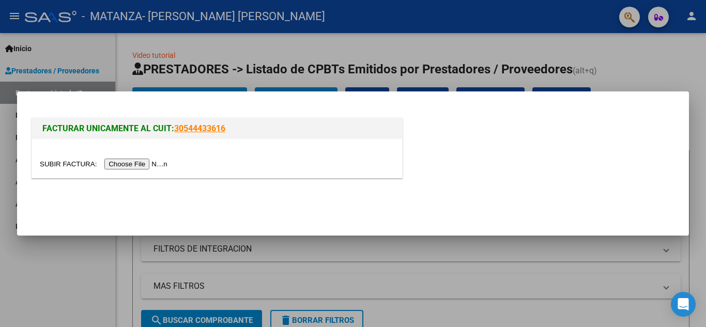
click at [137, 161] on input "file" at bounding box center [105, 164] width 131 height 11
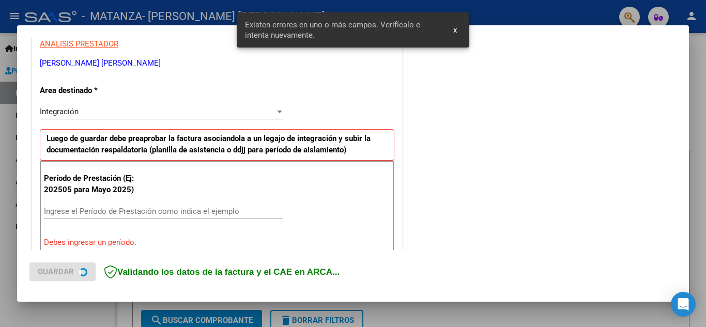
scroll to position [234, 0]
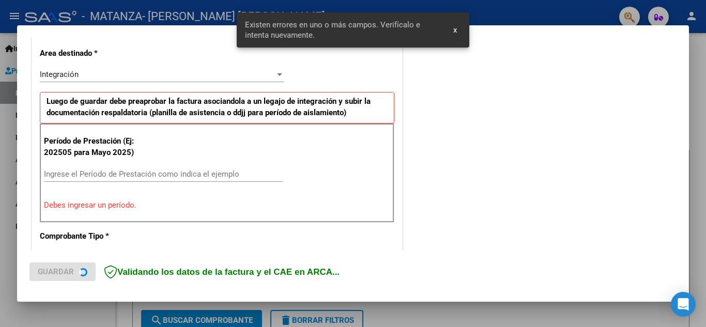
click at [208, 168] on div "Ingrese el Período de Prestación como indica el ejemplo" at bounding box center [163, 174] width 239 height 16
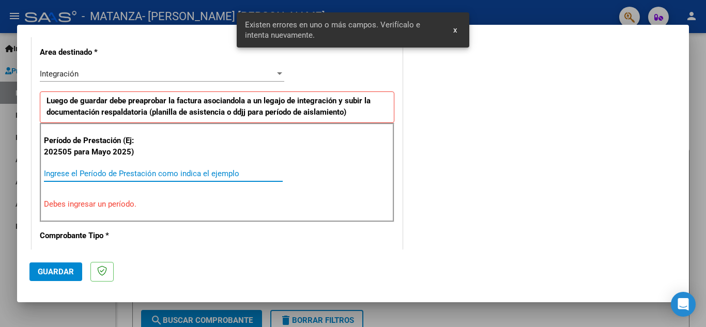
click at [208, 174] on input "Ingrese el Período de Prestación como indica el ejemplo" at bounding box center [163, 173] width 239 height 9
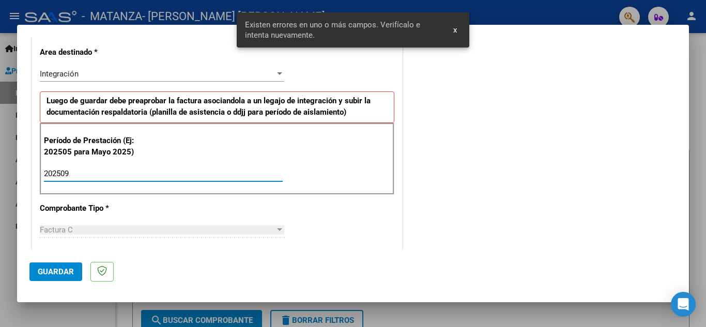
type input "202509"
click at [71, 271] on span "Guardar" at bounding box center [56, 271] width 36 height 9
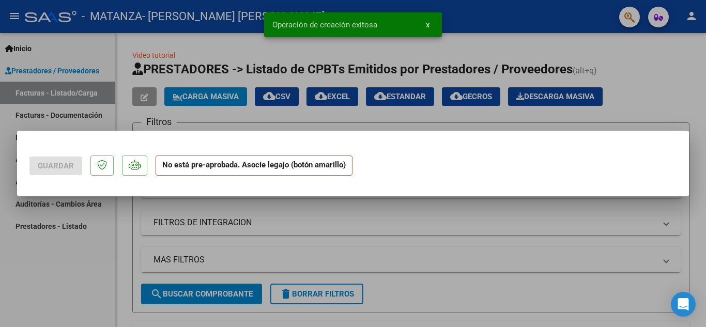
scroll to position [0, 0]
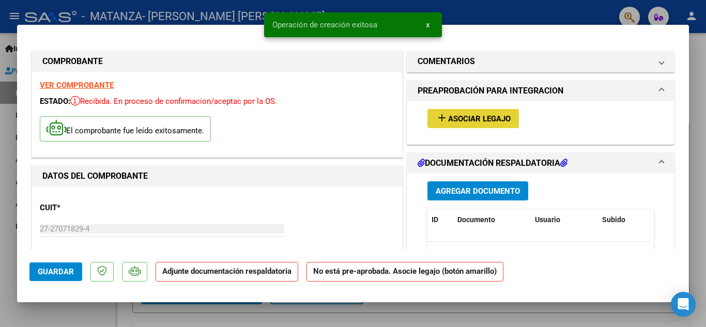
click at [484, 111] on button "add Asociar Legajo" at bounding box center [474, 118] width 92 height 19
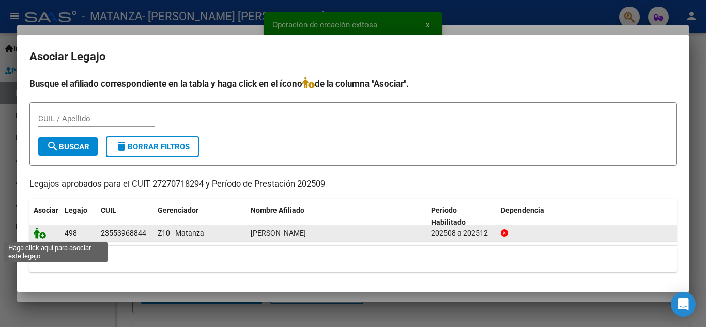
click at [39, 232] on icon at bounding box center [40, 233] width 12 height 11
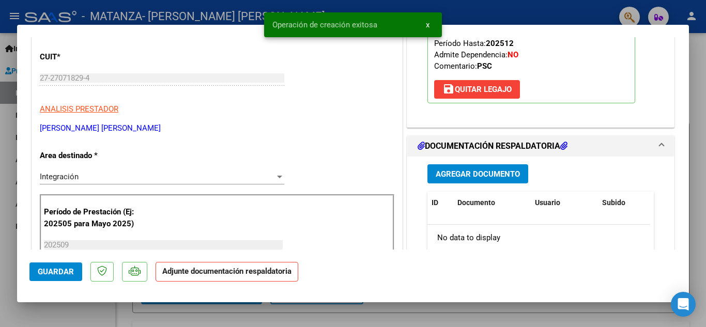
scroll to position [155, 0]
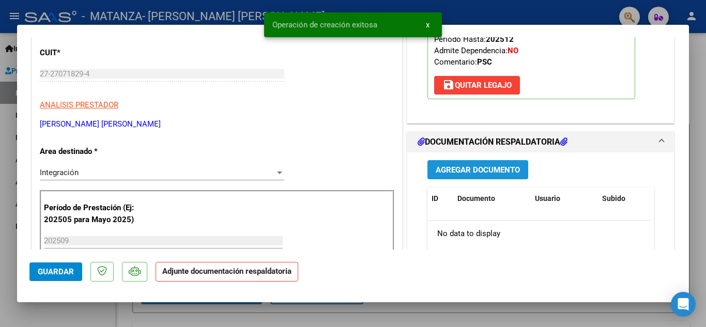
click at [483, 171] on span "Agregar Documento" at bounding box center [478, 169] width 84 height 9
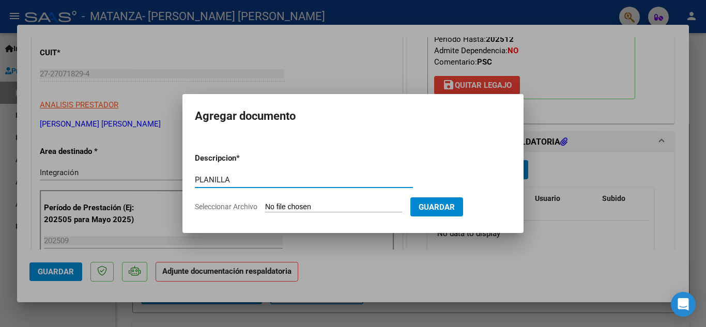
type input "PLANILLA"
click at [346, 205] on input "Seleccionar Archivo" at bounding box center [333, 208] width 137 height 10
type input "C:\fakepath\1759443303587.jpg"
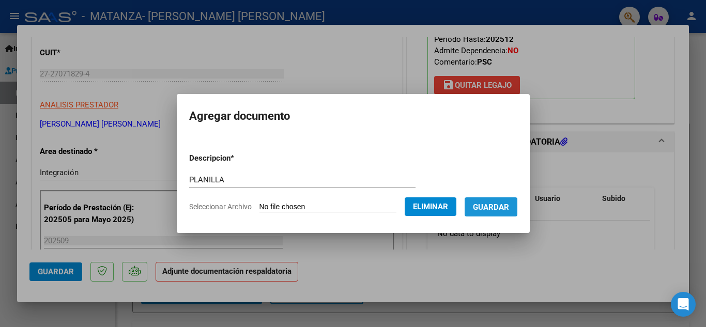
click at [500, 211] on span "Guardar" at bounding box center [491, 207] width 36 height 9
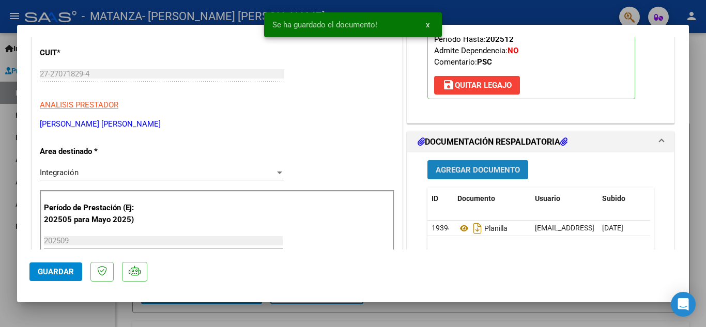
click at [497, 167] on span "Agregar Documento" at bounding box center [478, 169] width 84 height 9
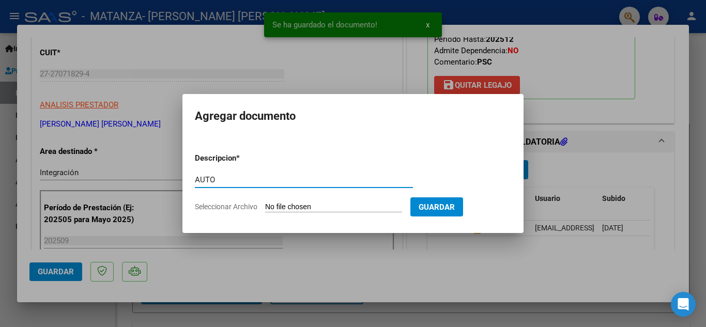
type input "AUTO"
click at [317, 209] on input "Seleccionar Archivo" at bounding box center [333, 208] width 137 height 10
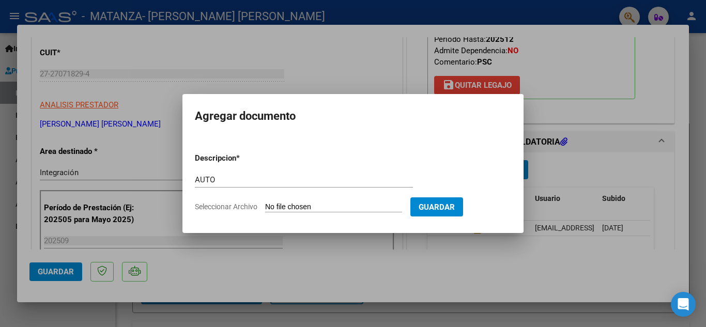
type input "C:\fakepath\27270718294-FACTURA_C-1-202-ANEXO-AUTO.pdf"
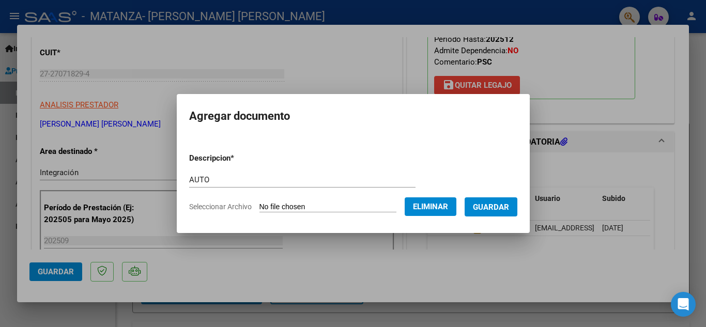
click at [509, 204] on span "Guardar" at bounding box center [491, 207] width 36 height 9
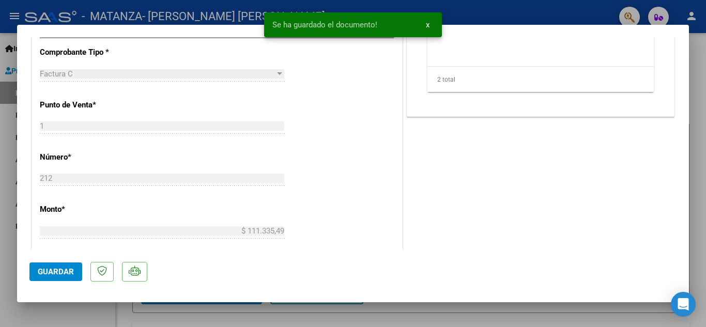
scroll to position [414, 0]
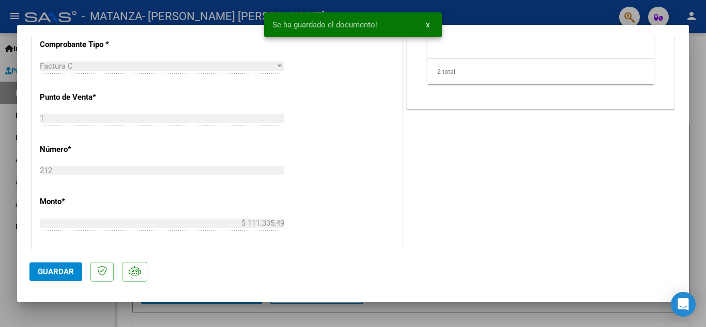
click at [60, 272] on span "Guardar" at bounding box center [56, 271] width 36 height 9
click at [0, 251] on div at bounding box center [353, 163] width 706 height 327
type input "$ 0,00"
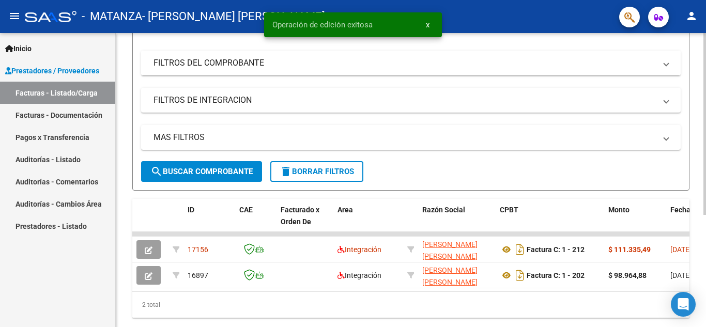
scroll to position [155, 0]
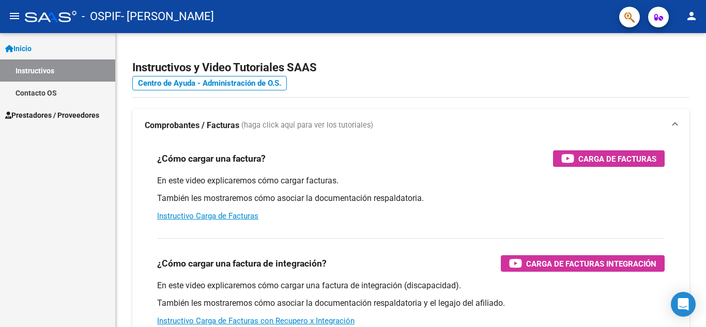
click at [692, 17] on mat-icon "person" at bounding box center [692, 16] width 12 height 12
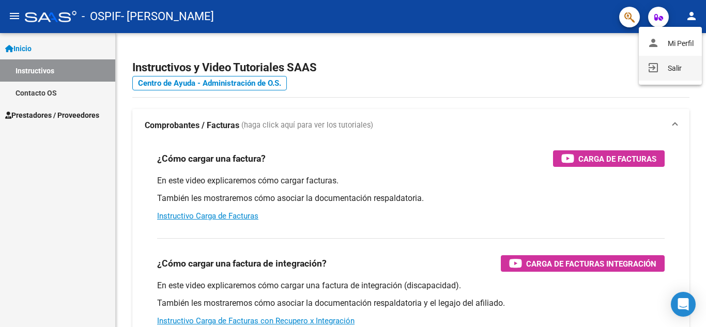
click at [662, 72] on button "exit_to_app Salir" at bounding box center [670, 68] width 63 height 25
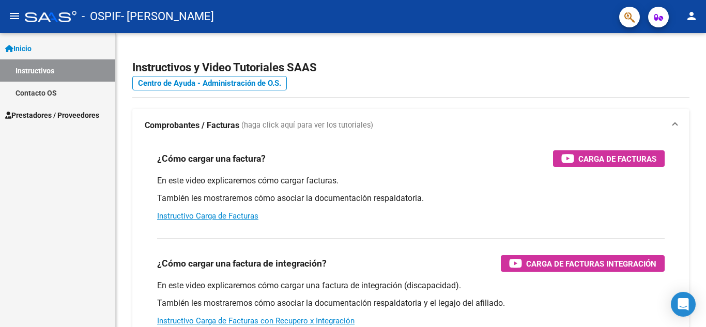
click at [53, 116] on span "Prestadores / Proveedores" at bounding box center [52, 115] width 94 height 11
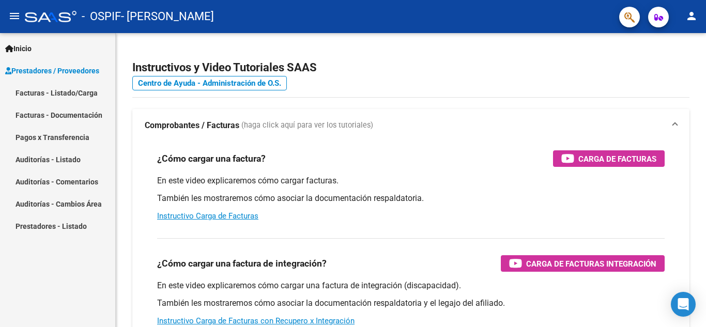
click at [63, 96] on link "Facturas - Listado/Carga" at bounding box center [57, 93] width 115 height 22
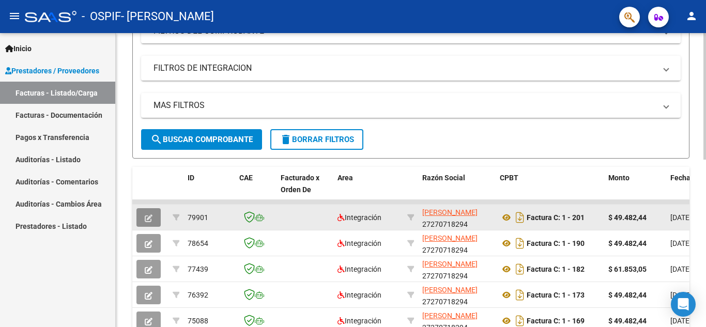
click at [143, 219] on button "button" at bounding box center [149, 217] width 24 height 19
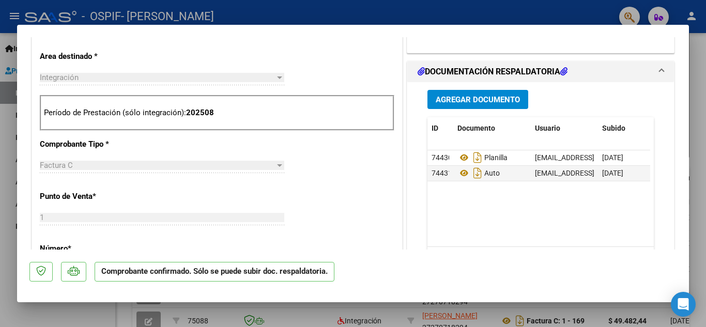
scroll to position [362, 0]
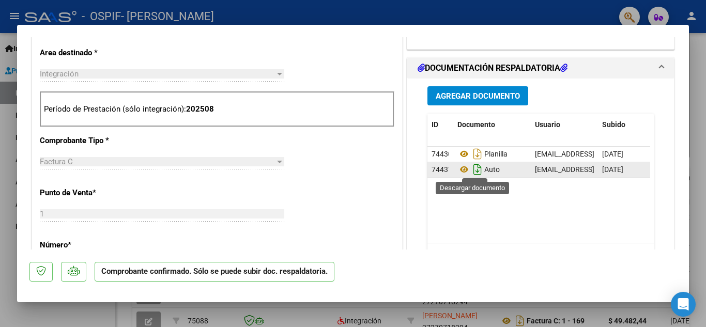
click at [471, 168] on icon "Descargar documento" at bounding box center [477, 169] width 13 height 17
click at [3, 180] on div at bounding box center [353, 163] width 706 height 327
type input "$ 0,00"
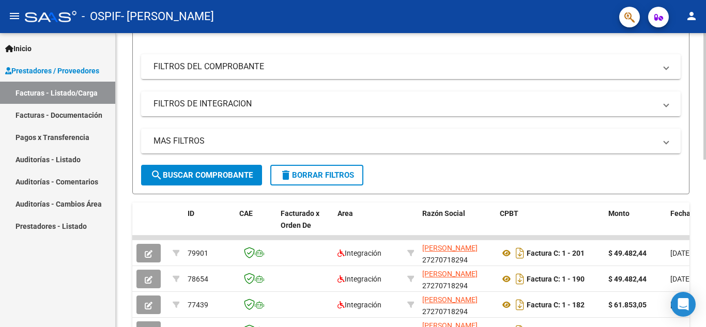
scroll to position [0, 0]
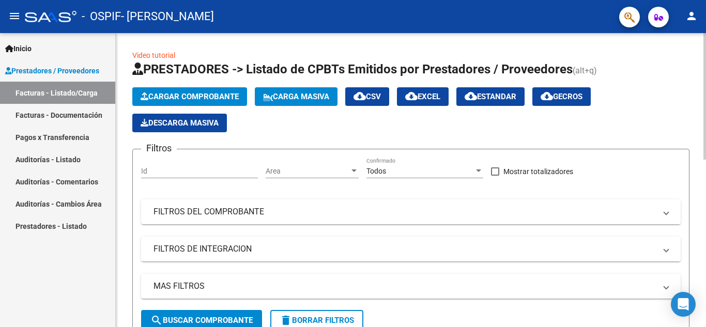
click at [188, 104] on button "Cargar Comprobante" at bounding box center [189, 96] width 115 height 19
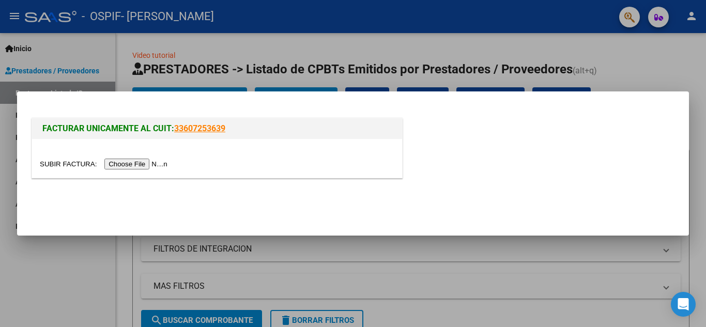
click at [161, 160] on input "file" at bounding box center [105, 164] width 131 height 11
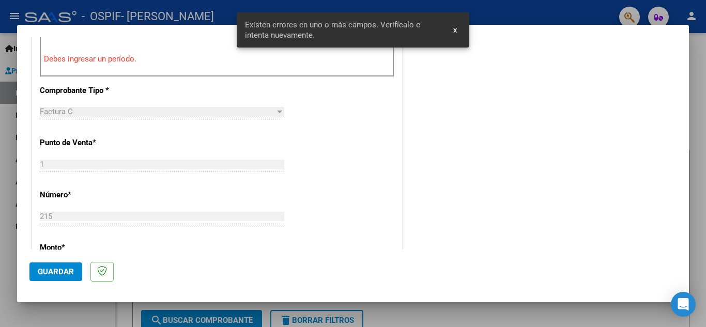
scroll to position [276, 0]
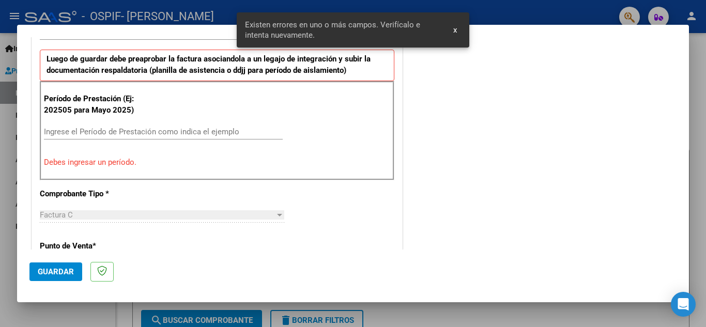
click at [215, 132] on input "Ingrese el Período de Prestación como indica el ejemplo" at bounding box center [163, 131] width 239 height 9
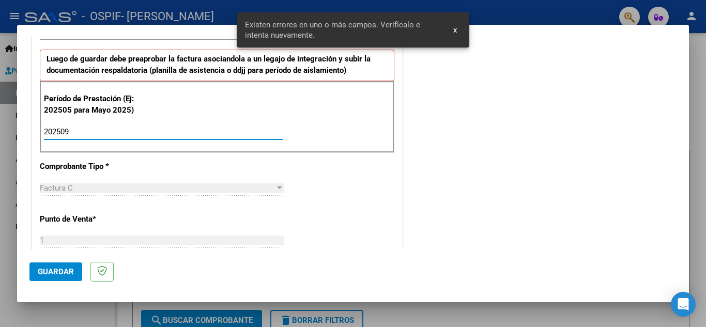
type input "202509"
click at [57, 274] on span "Guardar" at bounding box center [56, 271] width 36 height 9
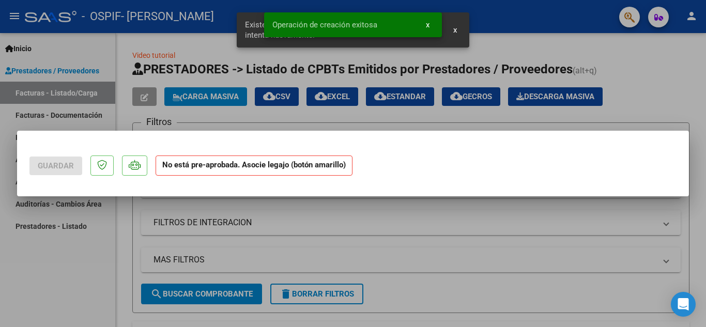
scroll to position [0, 0]
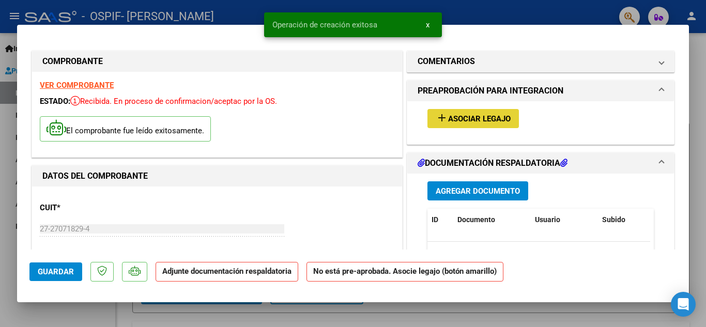
click at [461, 118] on span "Asociar Legajo" at bounding box center [479, 118] width 63 height 9
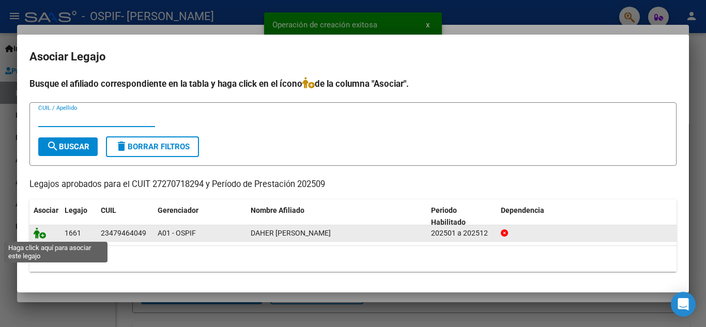
click at [37, 236] on icon at bounding box center [40, 233] width 12 height 11
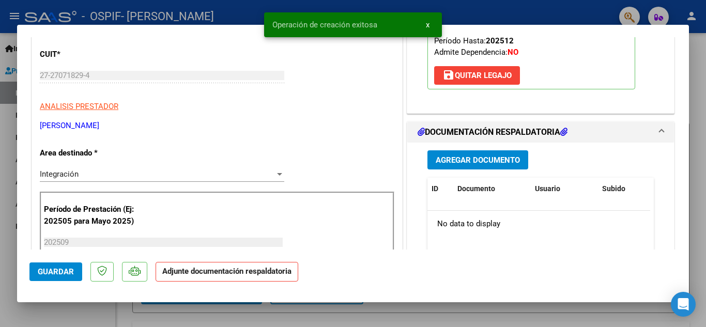
scroll to position [155, 0]
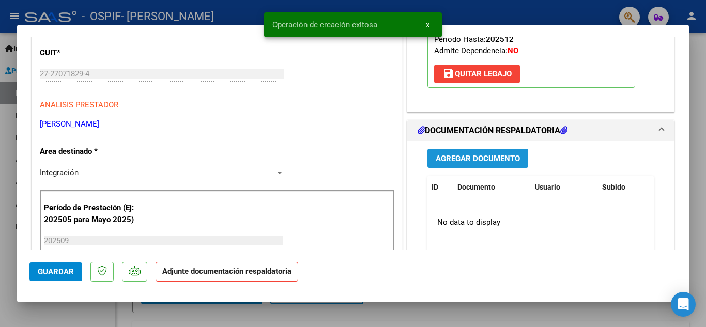
click at [488, 164] on button "Agregar Documento" at bounding box center [478, 158] width 101 height 19
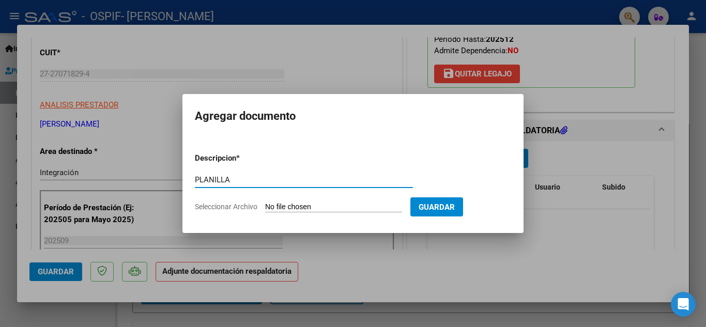
type input "PLANILLA"
click at [330, 210] on input "Seleccionar Archivo" at bounding box center [333, 208] width 137 height 10
type input "C:\fakepath\1759443245374.jpg"
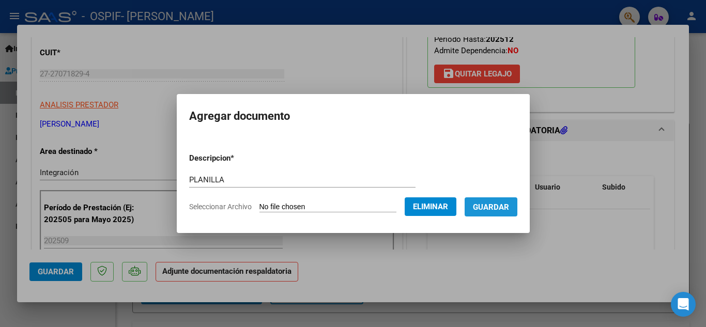
click at [506, 214] on button "Guardar" at bounding box center [491, 207] width 53 height 19
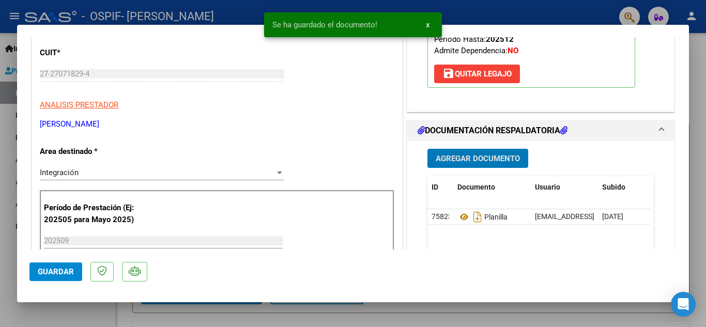
click at [477, 154] on span "Agregar Documento" at bounding box center [478, 158] width 84 height 9
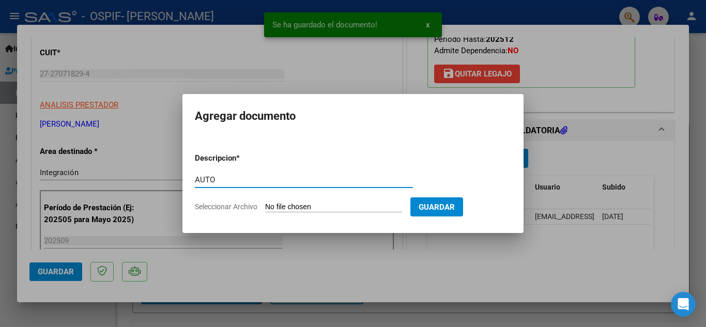
type input "AUTO"
click at [342, 204] on input "Seleccionar Archivo" at bounding box center [333, 208] width 137 height 10
type input "C:\fakepath\27270718294-FACTURA_C-1-201-ANEXO-AUTO.png"
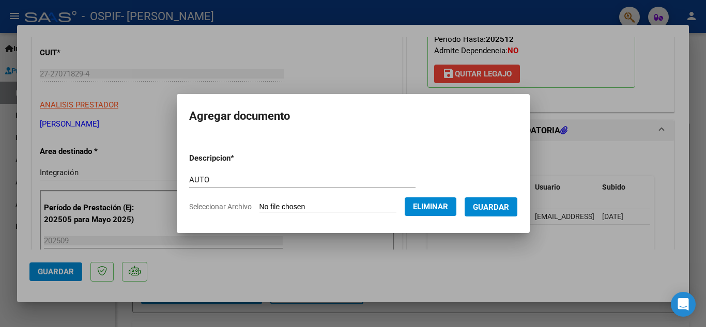
click at [503, 211] on span "Guardar" at bounding box center [491, 207] width 36 height 9
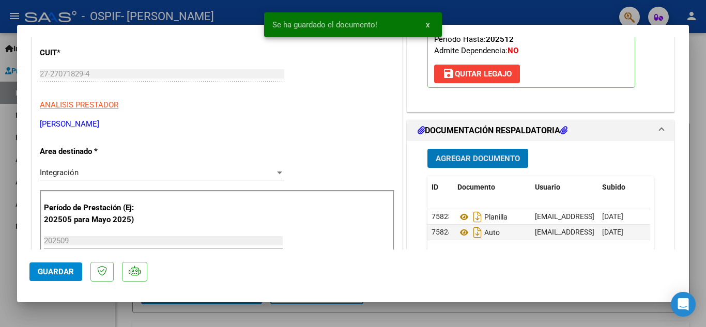
click at [67, 273] on span "Guardar" at bounding box center [56, 271] width 36 height 9
click at [0, 249] on div at bounding box center [353, 163] width 706 height 327
type input "$ 0,00"
